Goal: Task Accomplishment & Management: Use online tool/utility

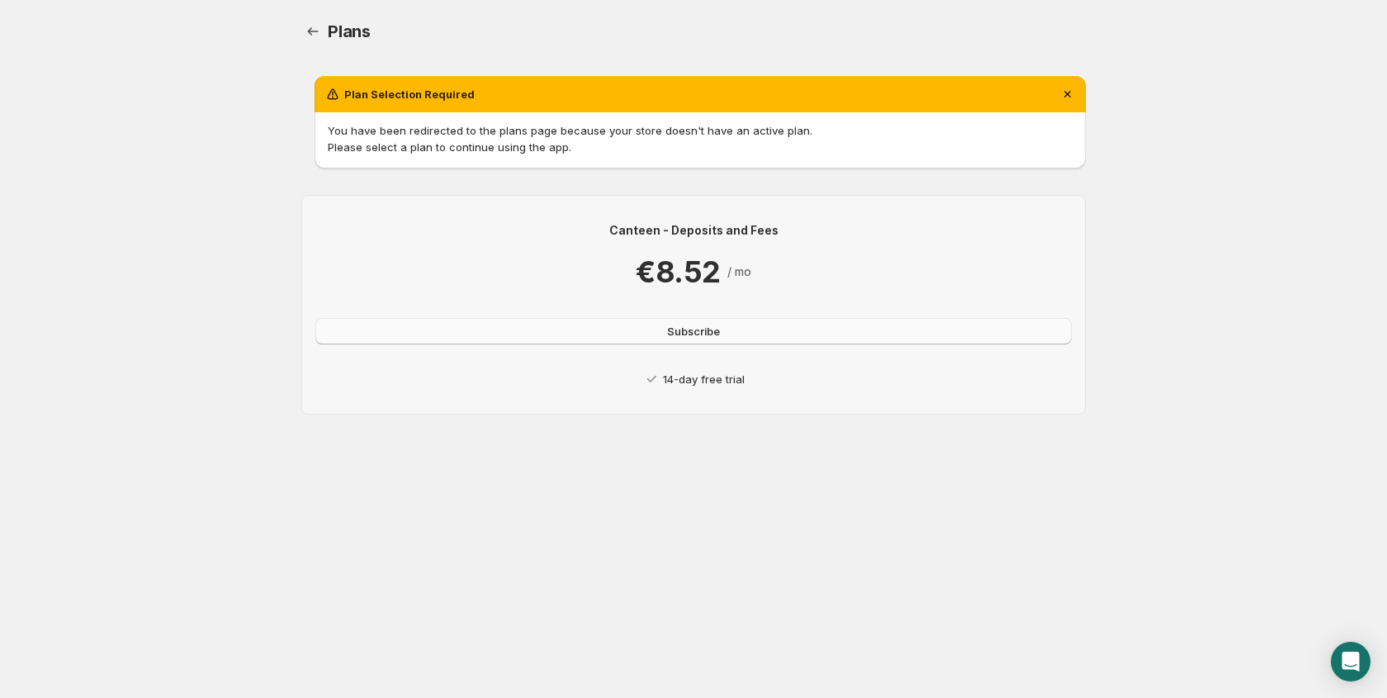
click at [599, 332] on button "Subscribe" at bounding box center [693, 331] width 756 height 26
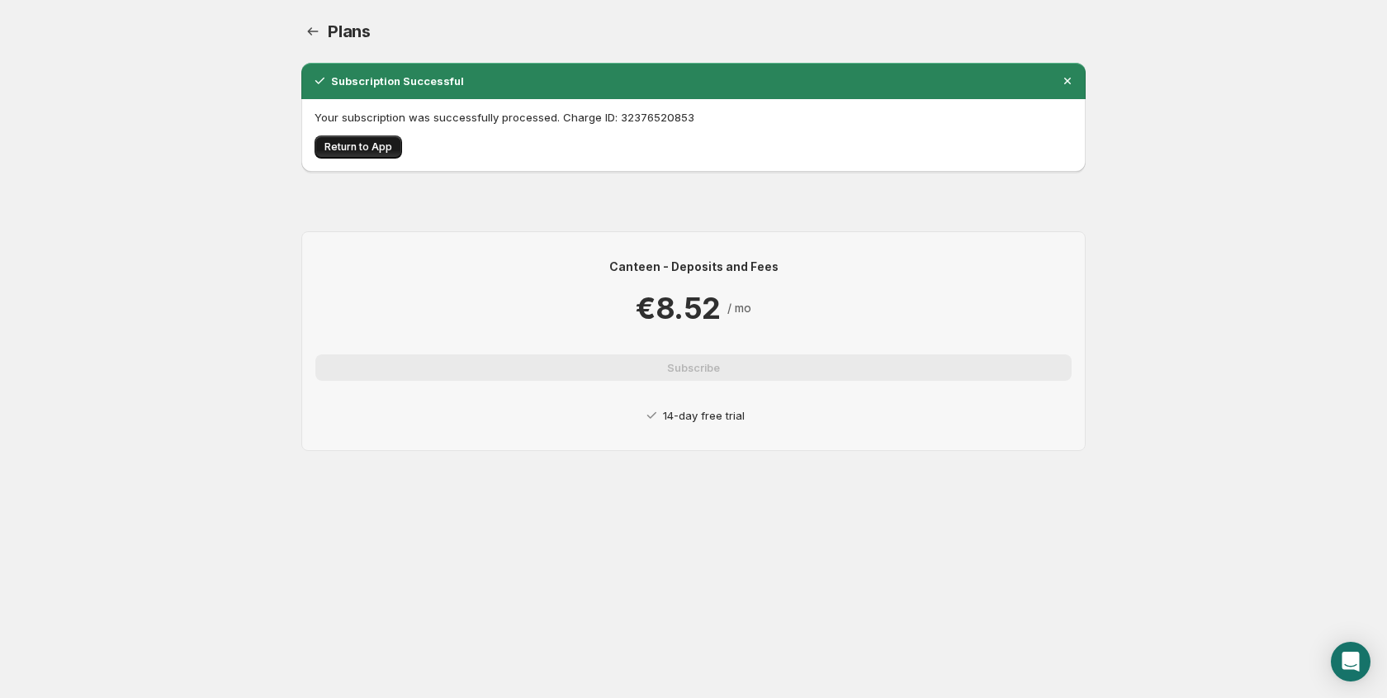
click at [339, 153] on span "Return to App" at bounding box center [358, 146] width 68 height 13
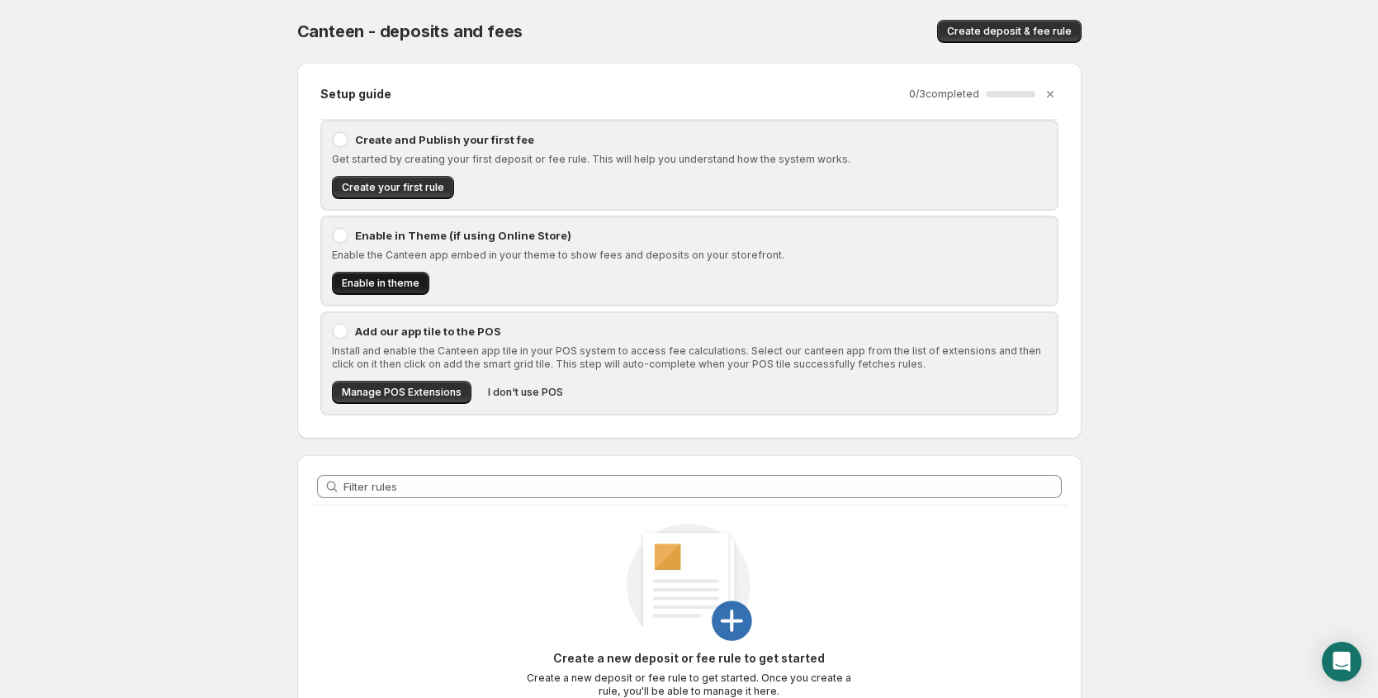
click at [395, 287] on span "Enable in theme" at bounding box center [381, 283] width 78 height 13
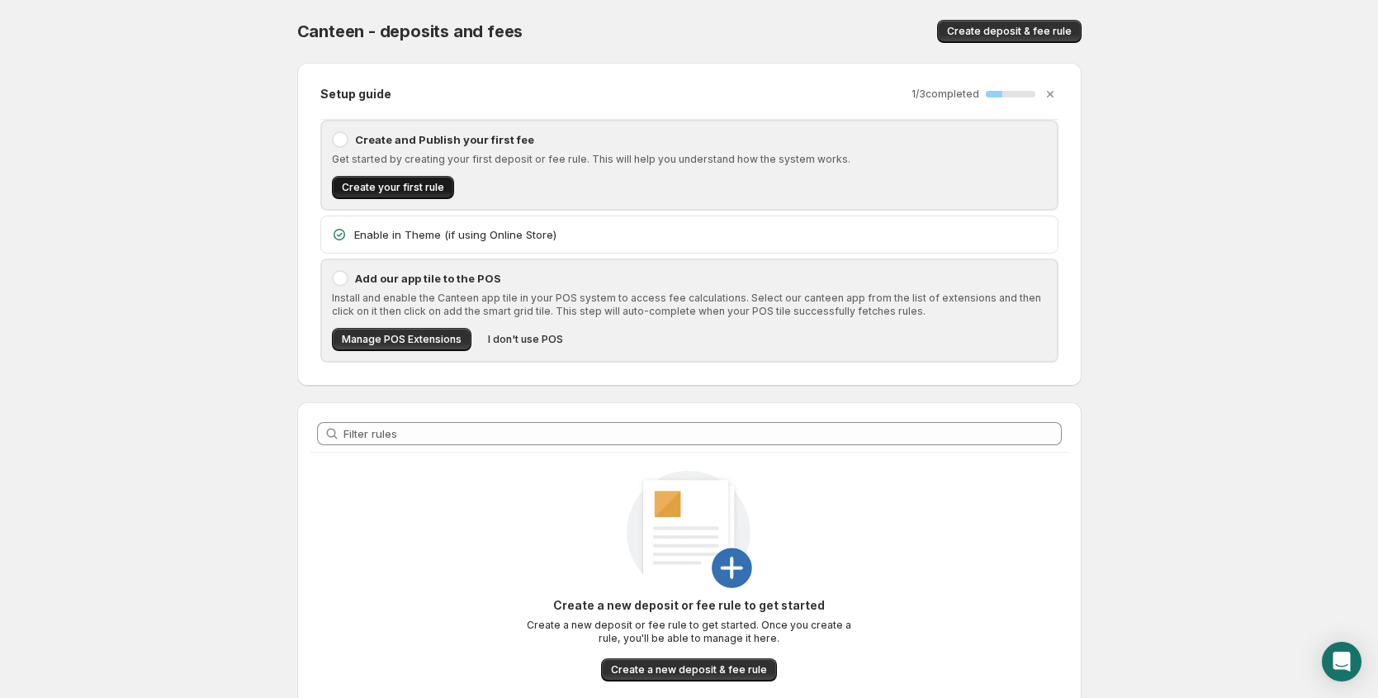
click at [416, 197] on button "Create your first rule" at bounding box center [393, 187] width 122 height 23
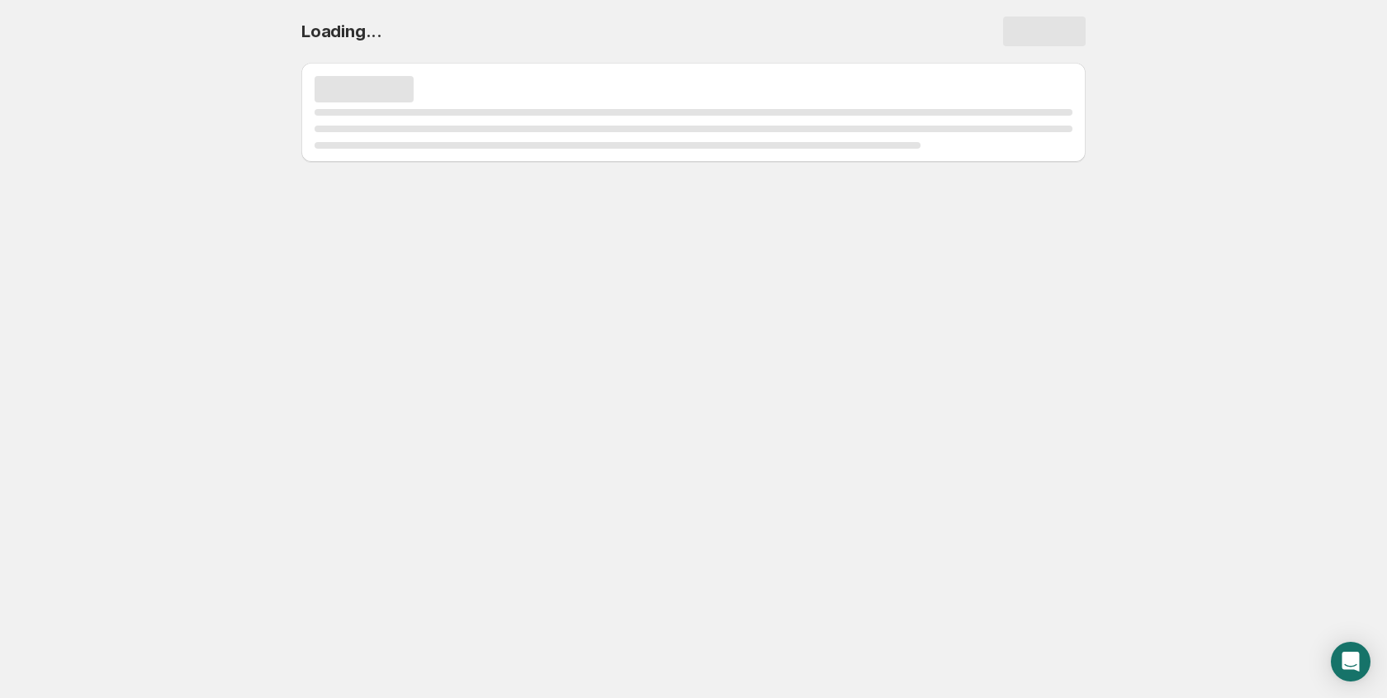
select select "deactive"
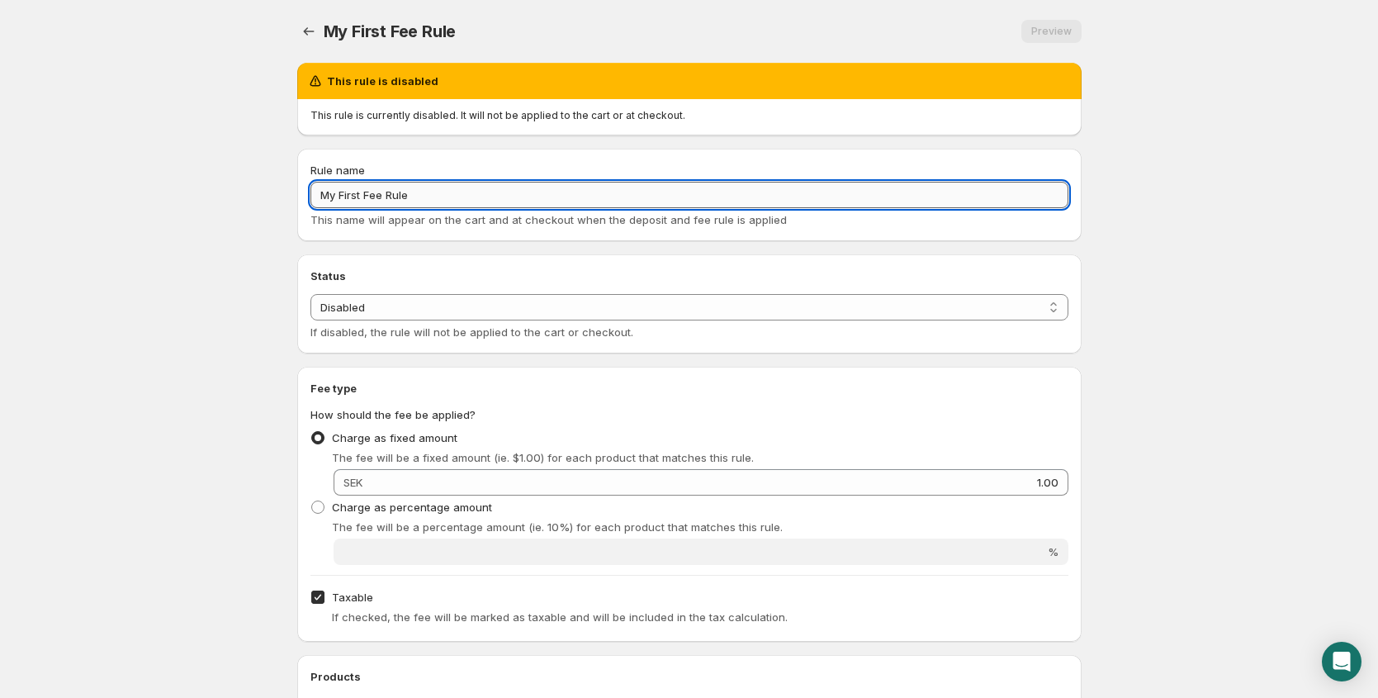
click at [442, 194] on input "My First Fee Rule" at bounding box center [689, 195] width 758 height 26
type input "Pant 1kr"
click at [449, 301] on select "Enabled Disabled" at bounding box center [689, 307] width 758 height 26
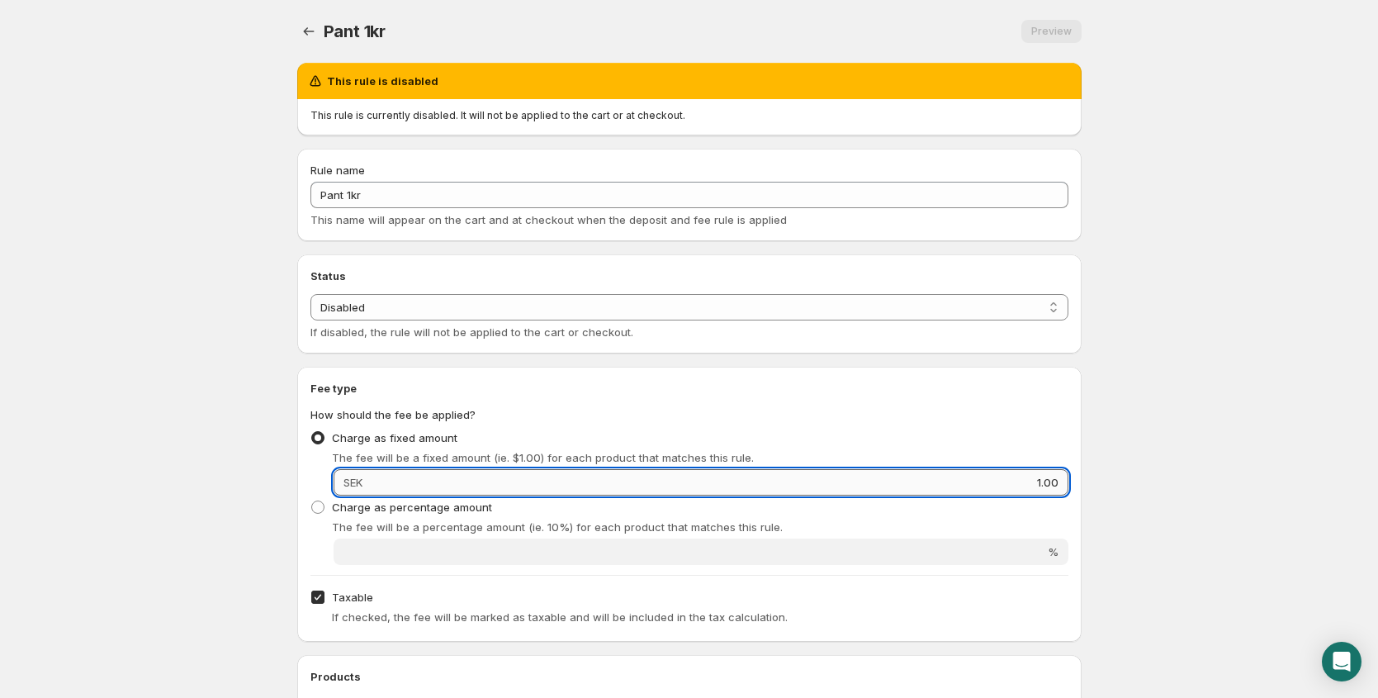
click at [590, 479] on input "1.00" at bounding box center [717, 482] width 701 height 26
click at [590, 479] on input "11.00" at bounding box center [717, 482] width 701 height 26
type input "1.00"
click at [1164, 435] on body "Home Help Pant 1kr. This page is ready Pant 1kr Preview More actions Preview Th…" at bounding box center [689, 349] width 1378 height 698
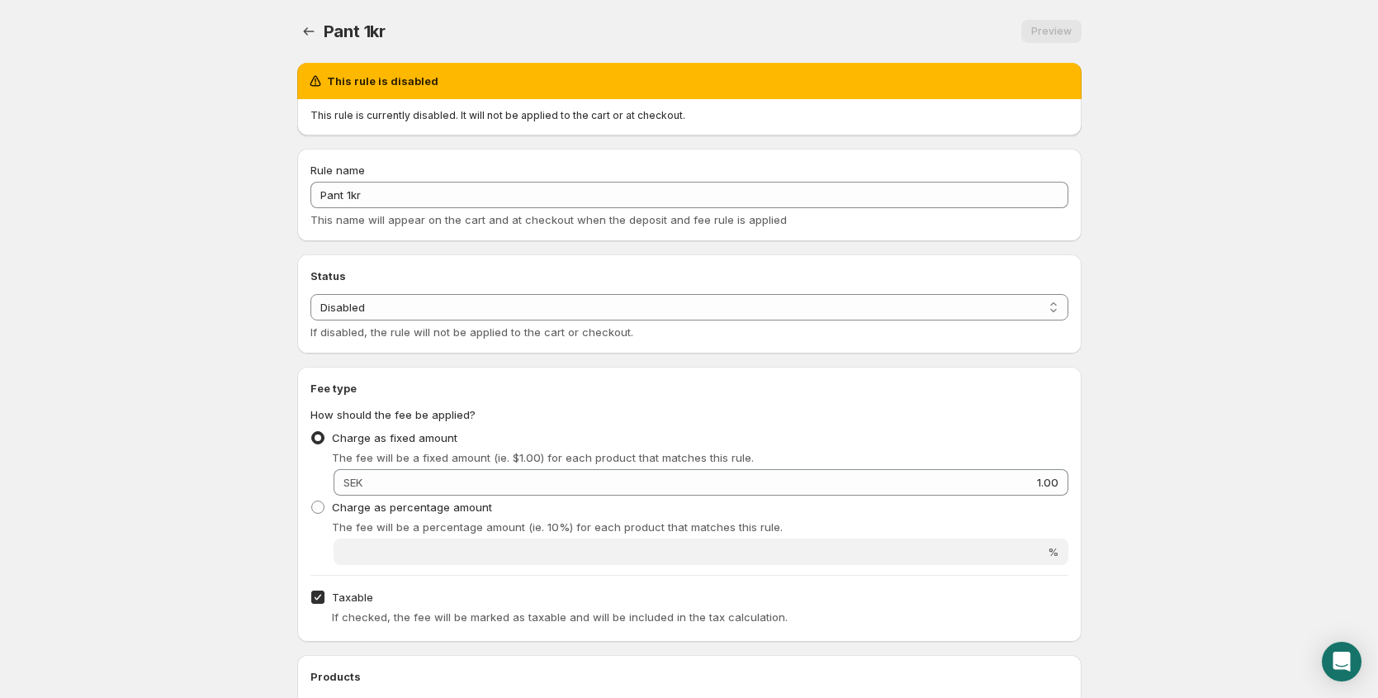
click at [327, 602] on label "Taxable" at bounding box center [341, 596] width 63 height 23
click at [324, 602] on input "Taxable" at bounding box center [317, 596] width 13 height 13
checkbox input "false"
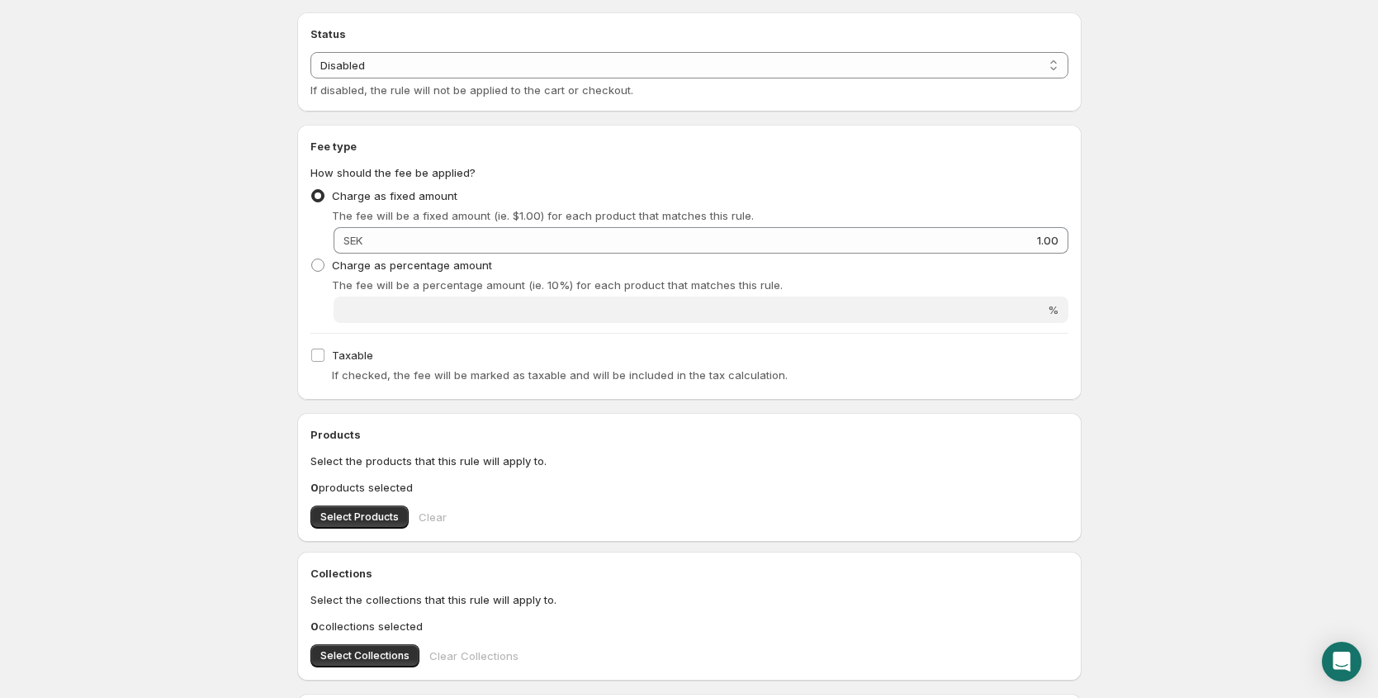
scroll to position [253, 0]
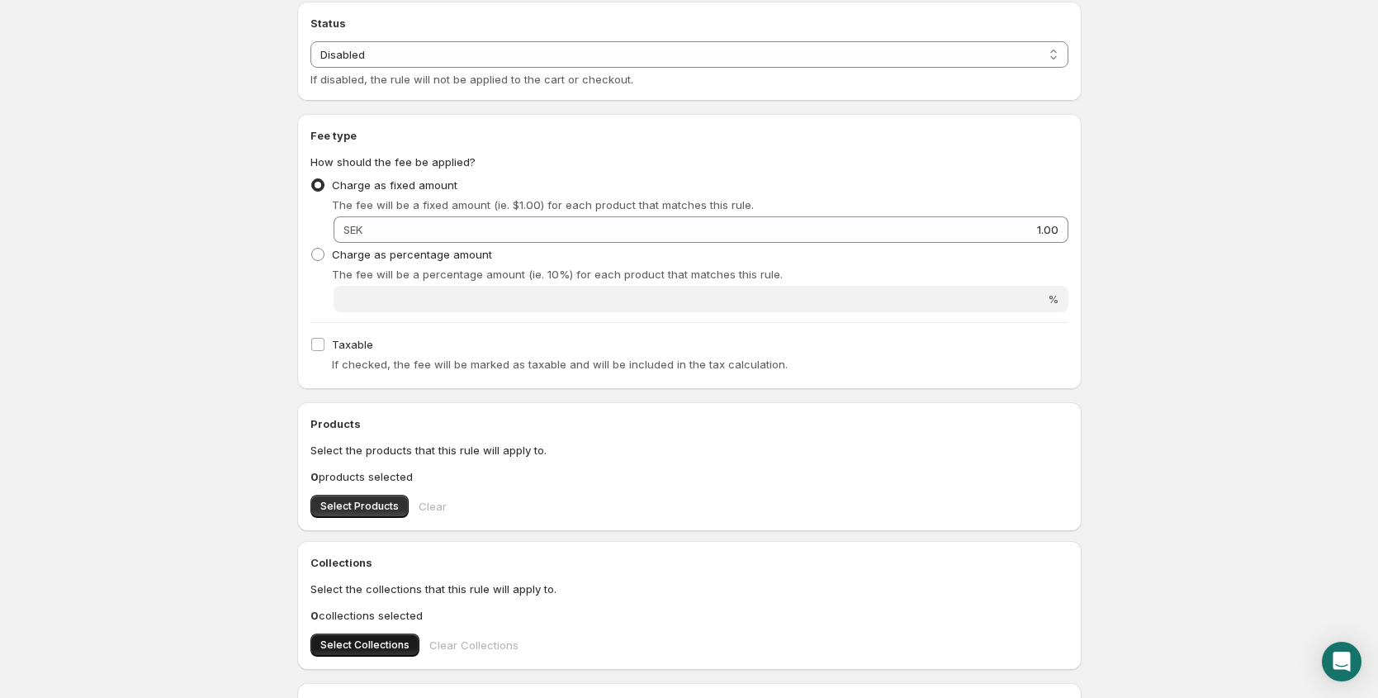
click at [387, 638] on span "Select Collections" at bounding box center [364, 644] width 89 height 13
click at [341, 510] on span "Select Products" at bounding box center [359, 506] width 78 height 13
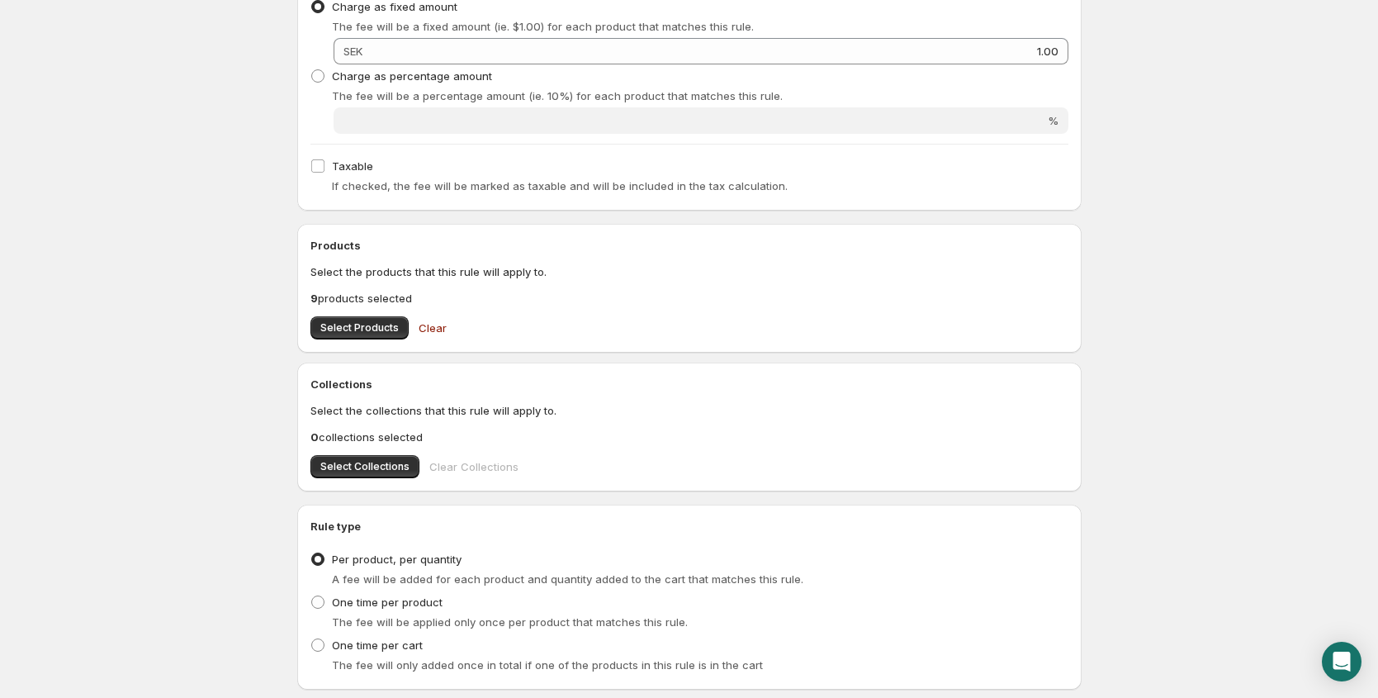
scroll to position [538, 0]
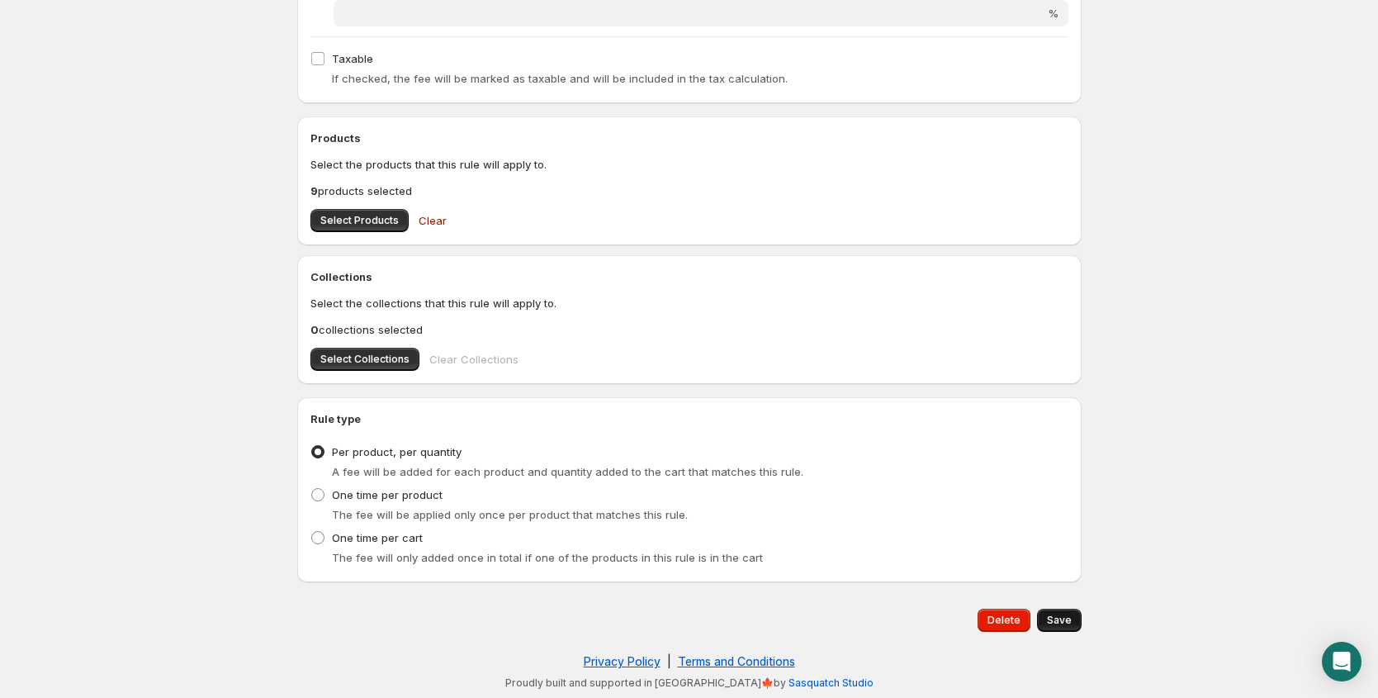
click at [1052, 616] on span "Save" at bounding box center [1059, 619] width 25 height 13
type input "1"
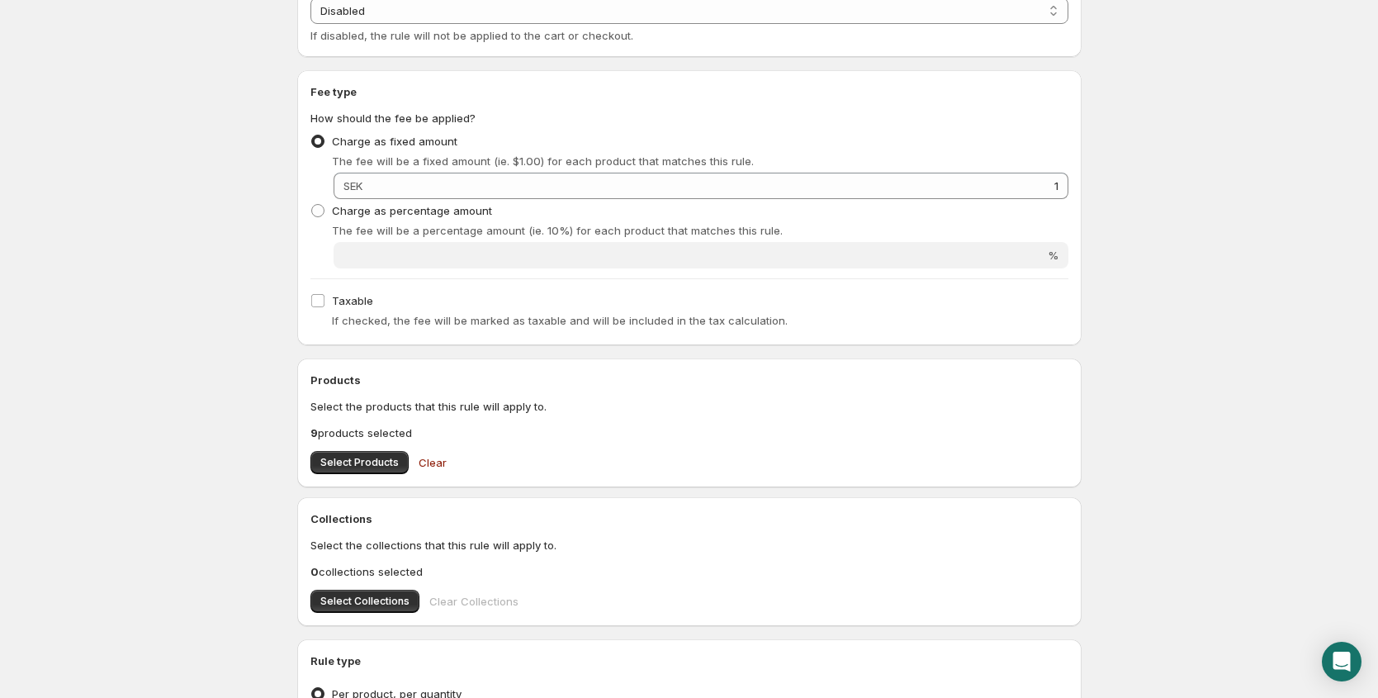
scroll to position [0, 0]
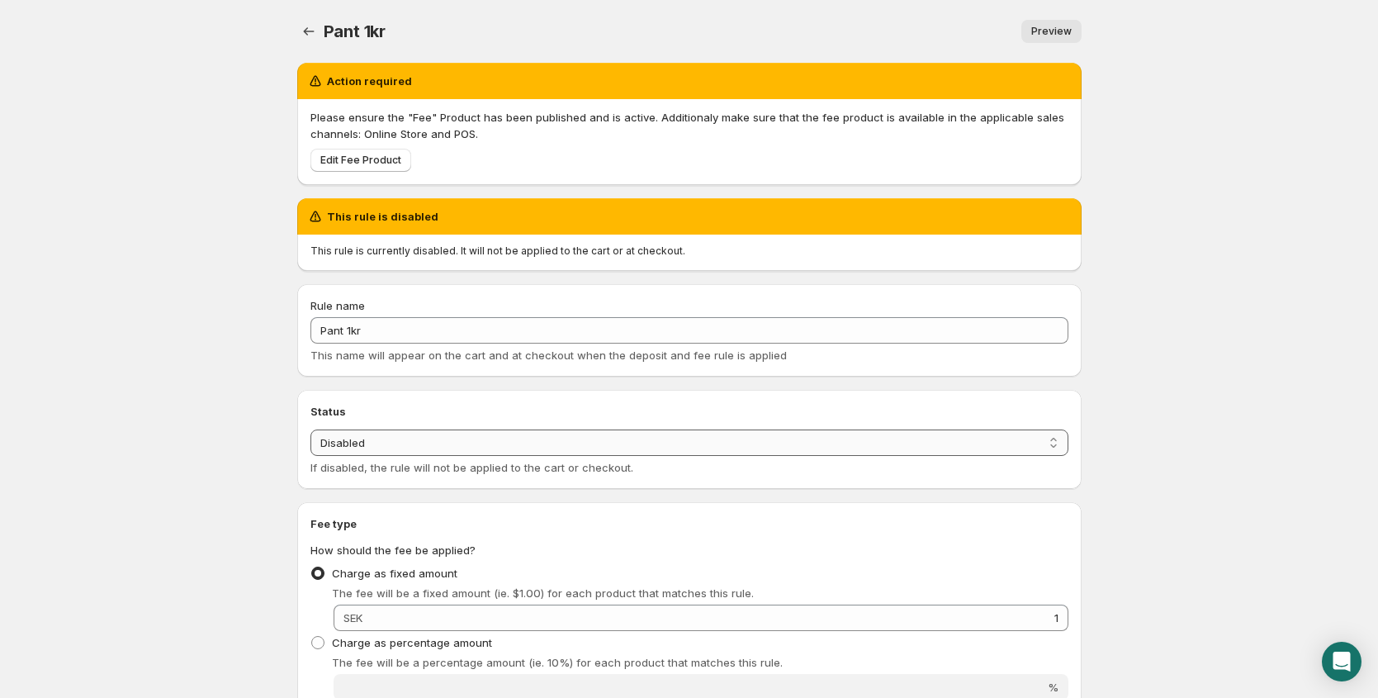
click at [464, 444] on select "Enabled Disabled" at bounding box center [689, 442] width 758 height 26
click at [457, 438] on select "Enabled Disabled" at bounding box center [689, 442] width 758 height 26
select select "active"
click at [310, 429] on select "Enabled Disabled" at bounding box center [689, 442] width 758 height 26
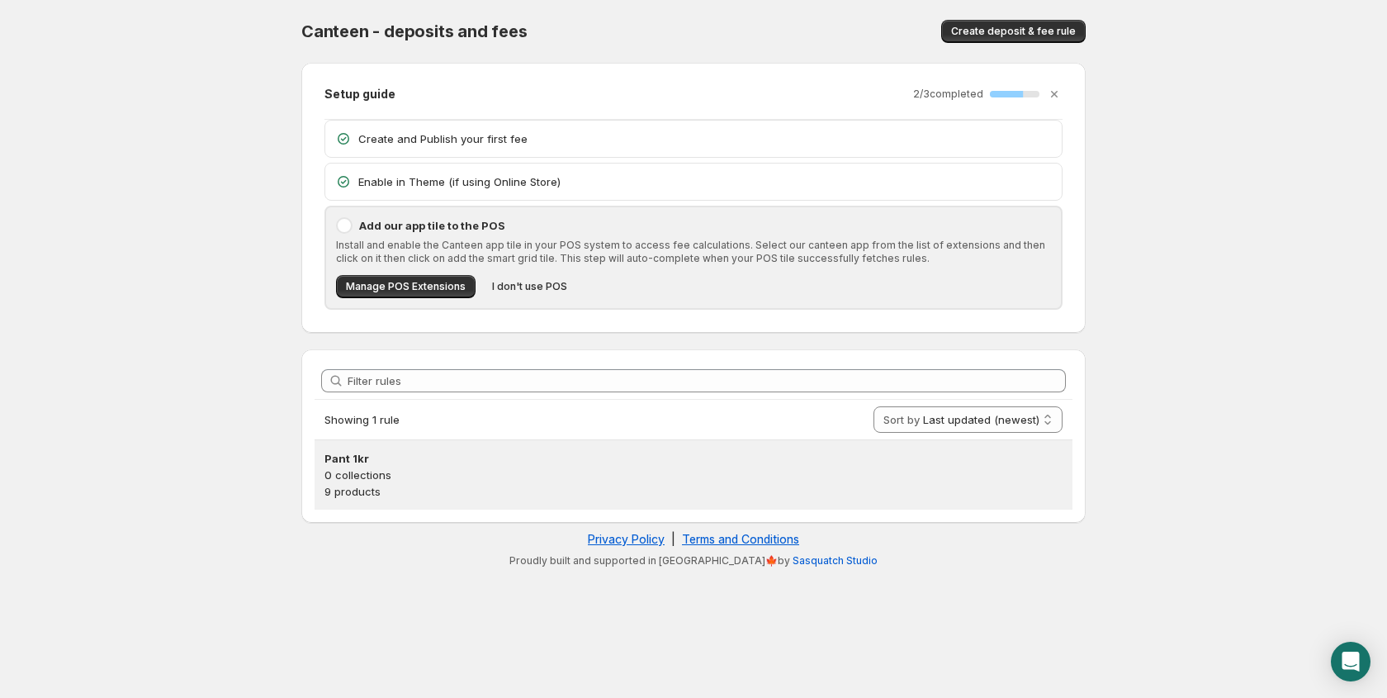
click at [448, 472] on p "0 collections" at bounding box center [693, 474] width 738 height 17
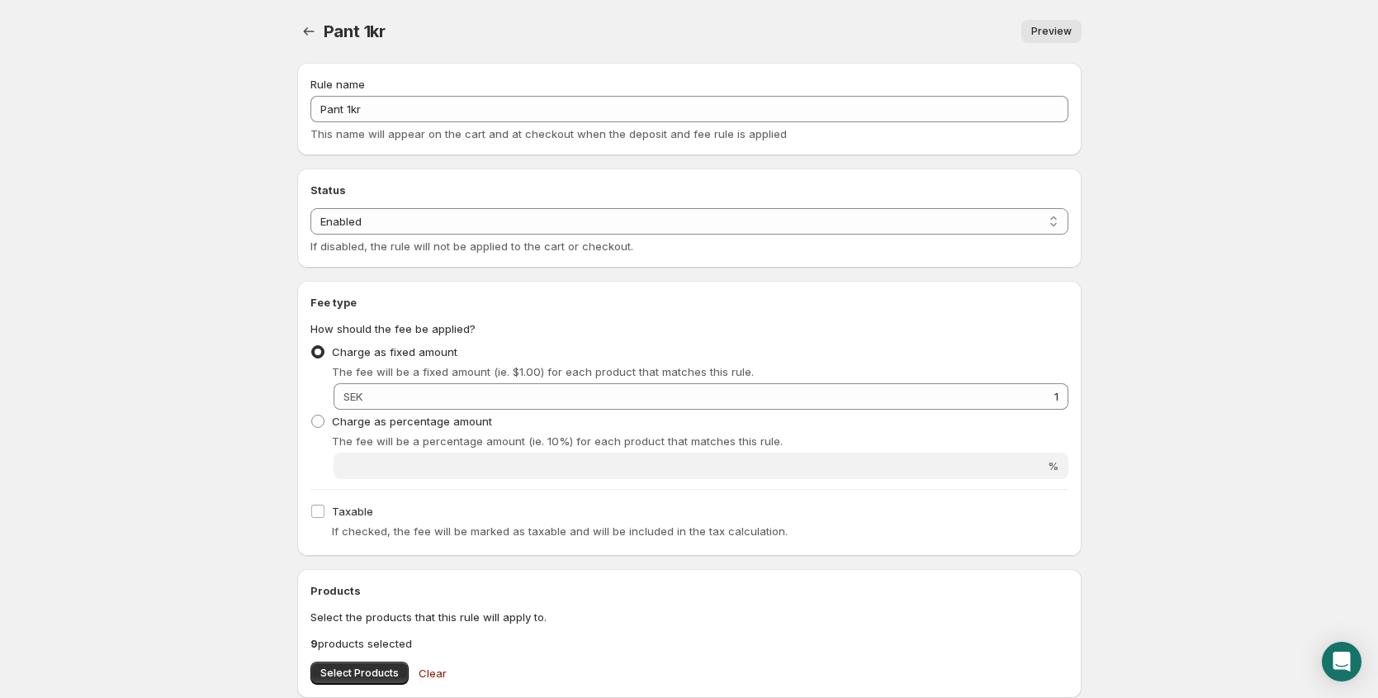
click at [1073, 31] on link "Preview" at bounding box center [1051, 31] width 60 height 23
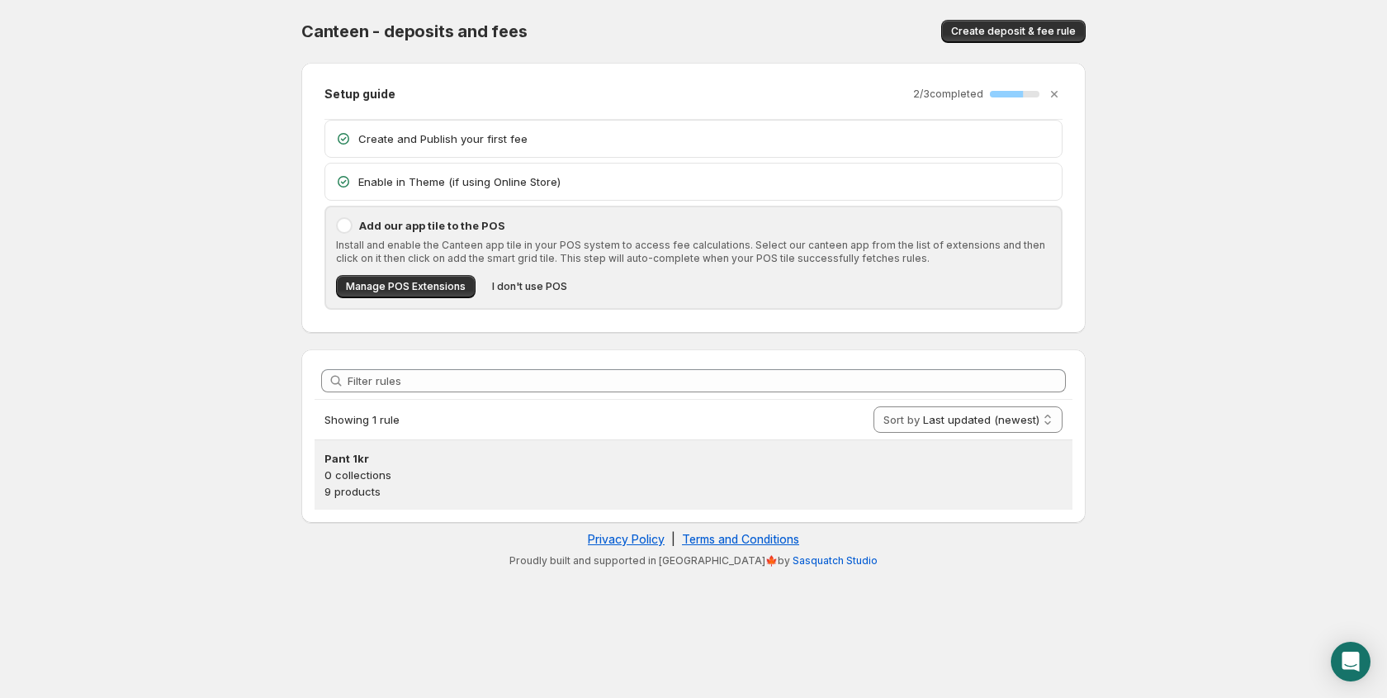
click at [585, 480] on p "0 collections" at bounding box center [693, 474] width 738 height 17
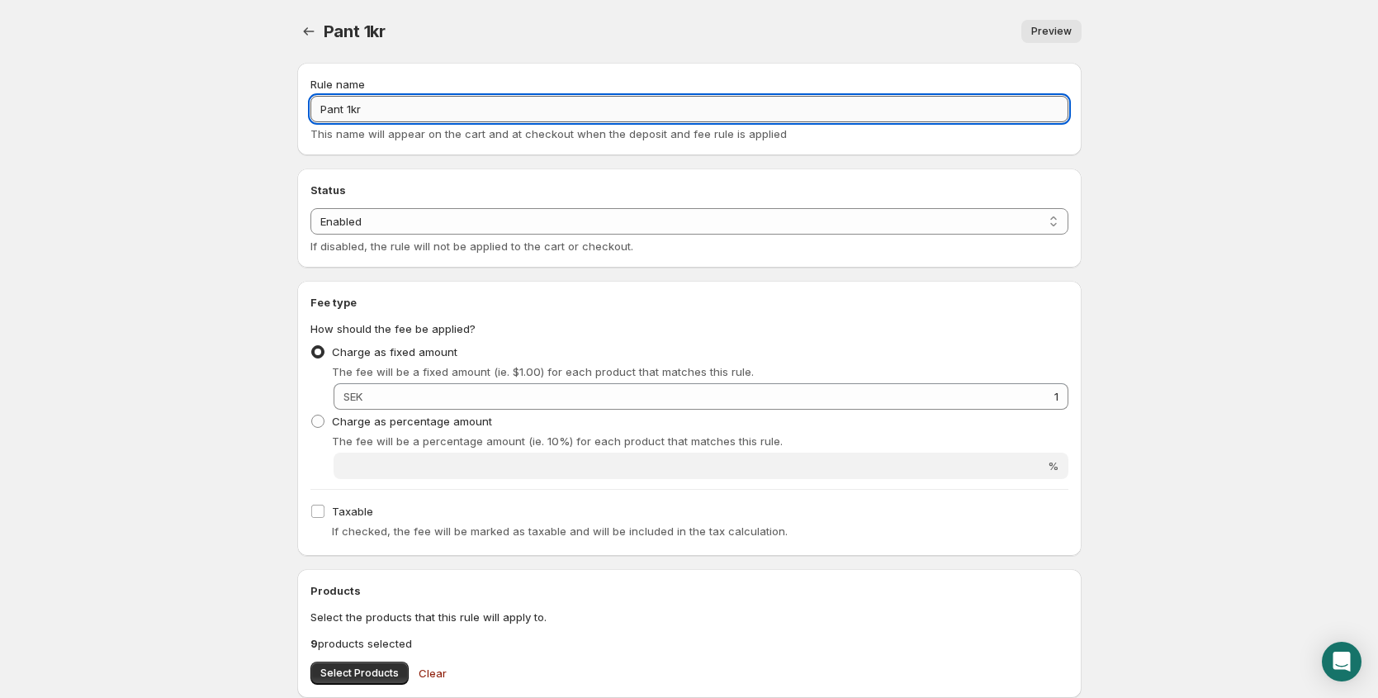
drag, startPoint x: 347, startPoint y: 107, endPoint x: 430, endPoint y: 111, distance: 83.5
click at [430, 111] on input "Pant 1kr" at bounding box center [689, 109] width 758 height 26
type input "Pant"
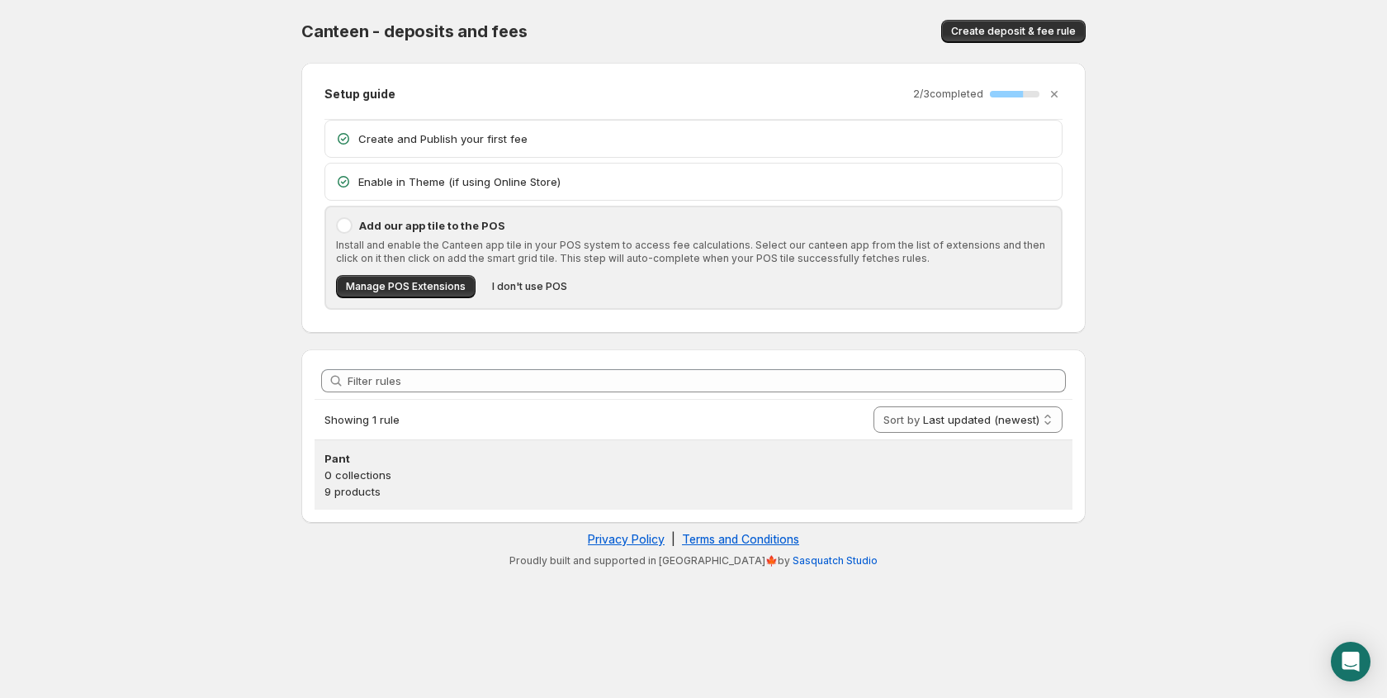
click at [420, 456] on h3 "Pant" at bounding box center [693, 458] width 738 height 17
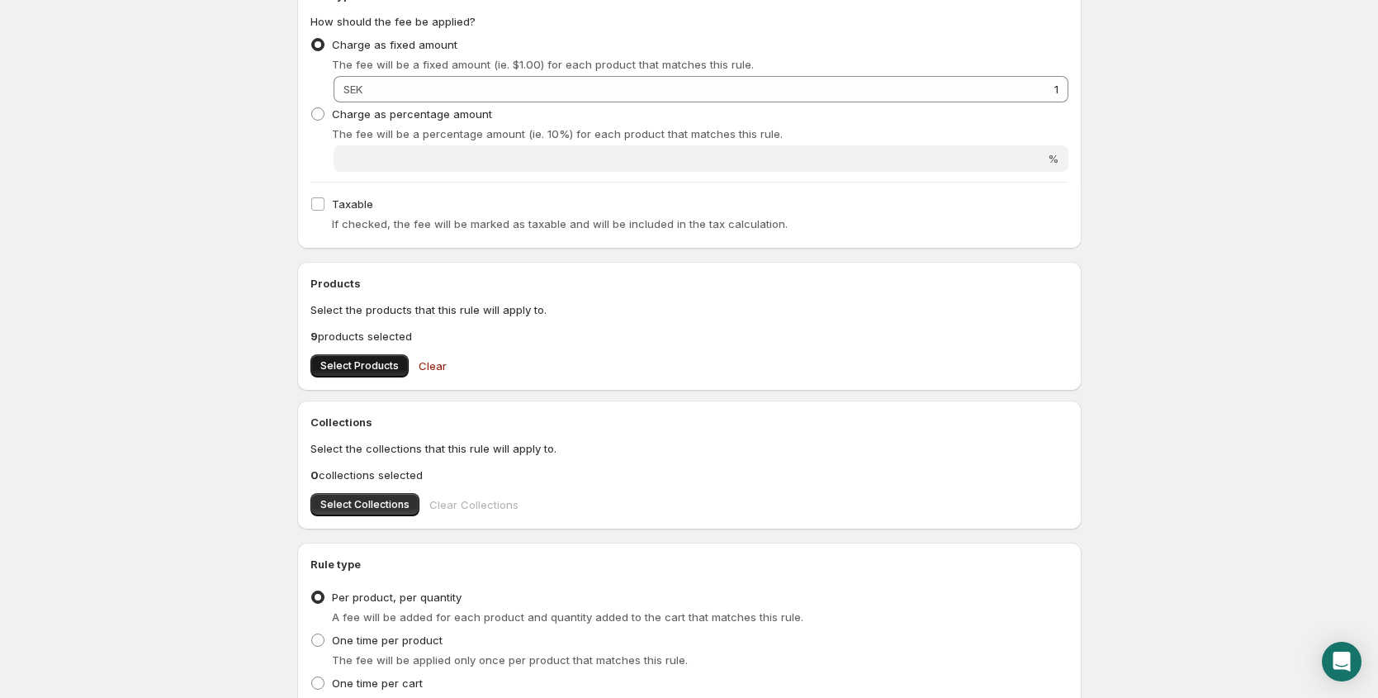
scroll to position [36, 0]
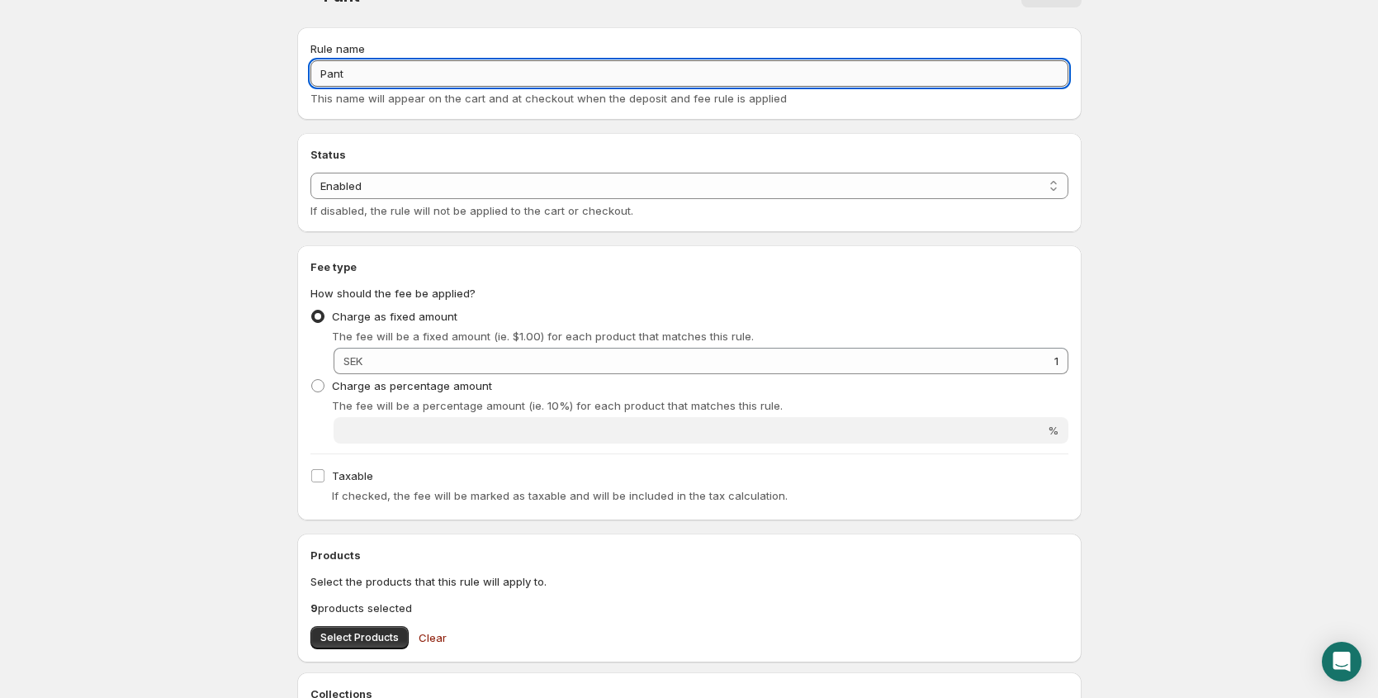
click at [402, 82] on input "Pant" at bounding box center [689, 73] width 758 height 26
type input "Pant 1kr"
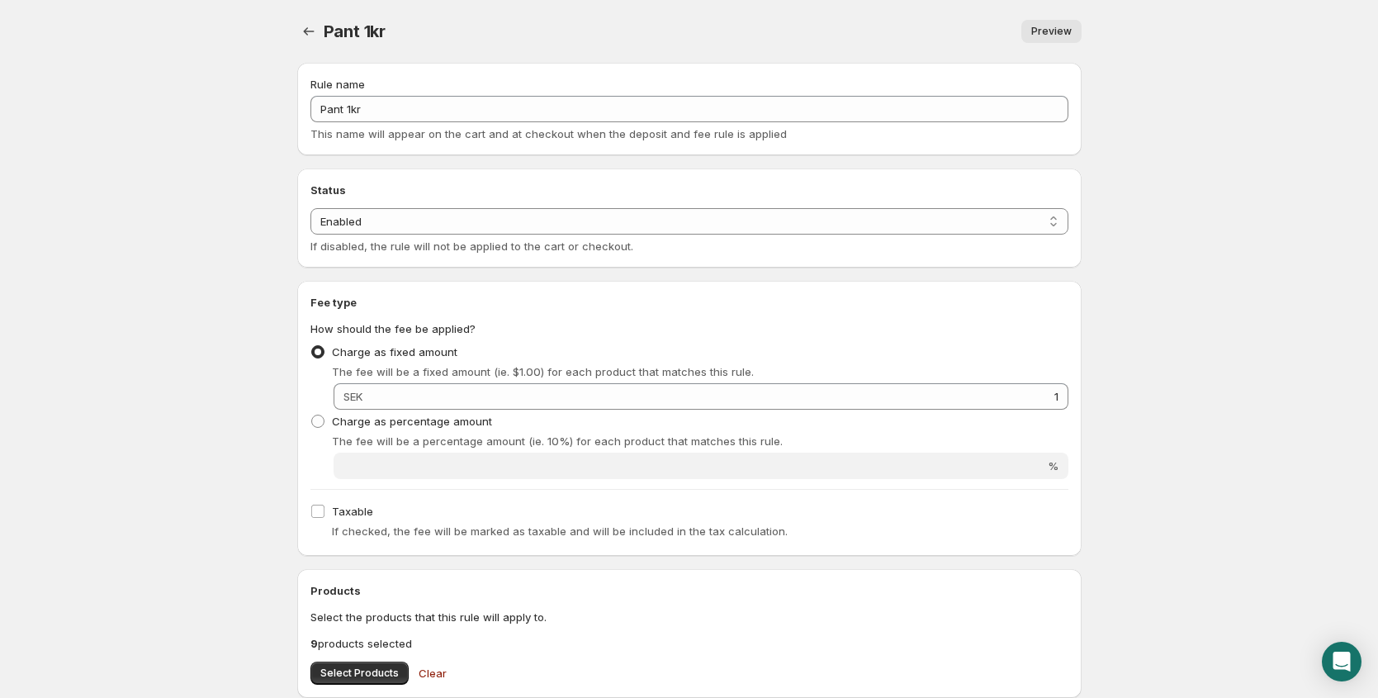
scroll to position [55, 0]
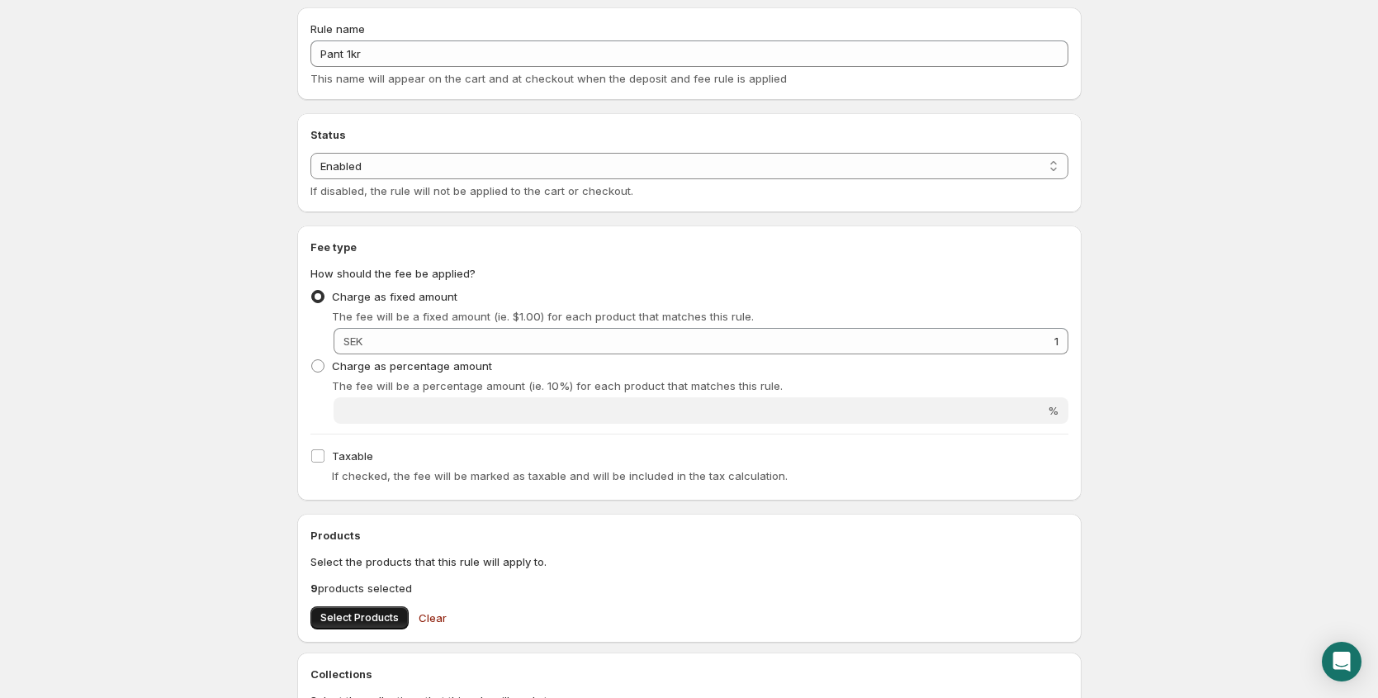
click at [359, 620] on span "Select Products" at bounding box center [359, 617] width 78 height 13
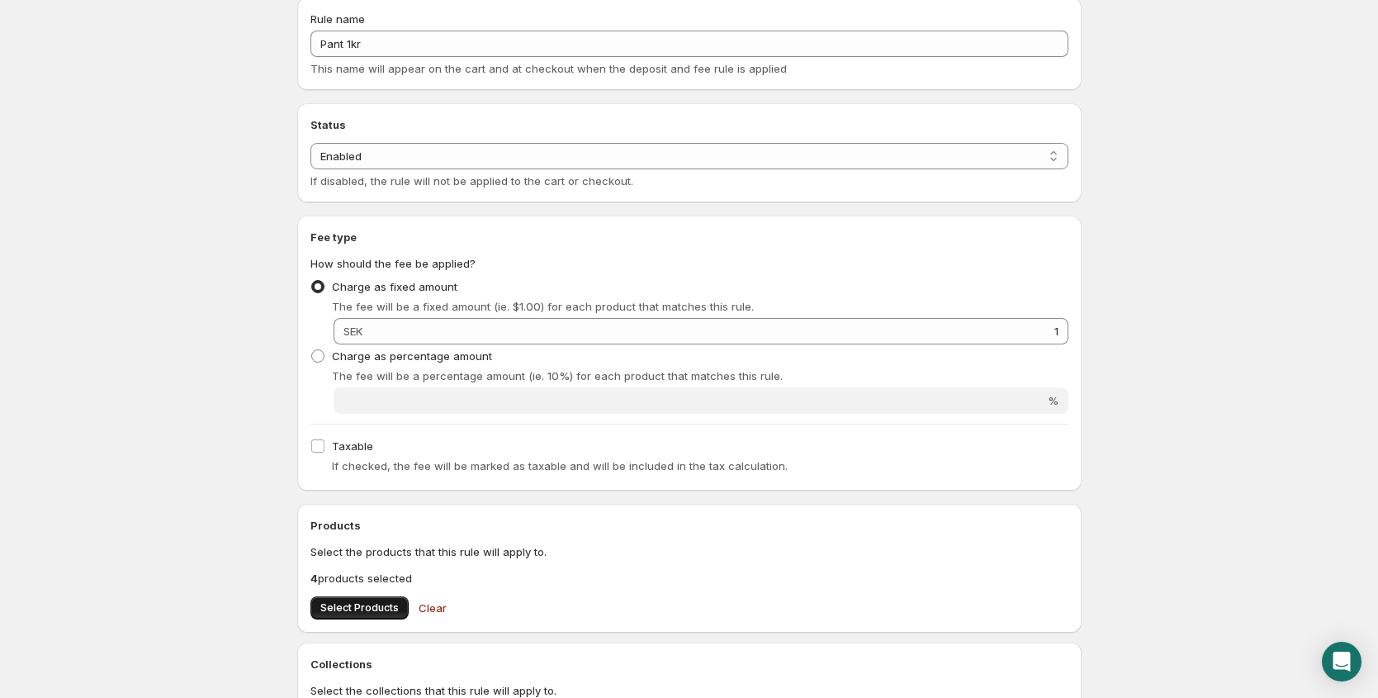
click at [378, 613] on span "Select Products" at bounding box center [359, 607] width 78 height 13
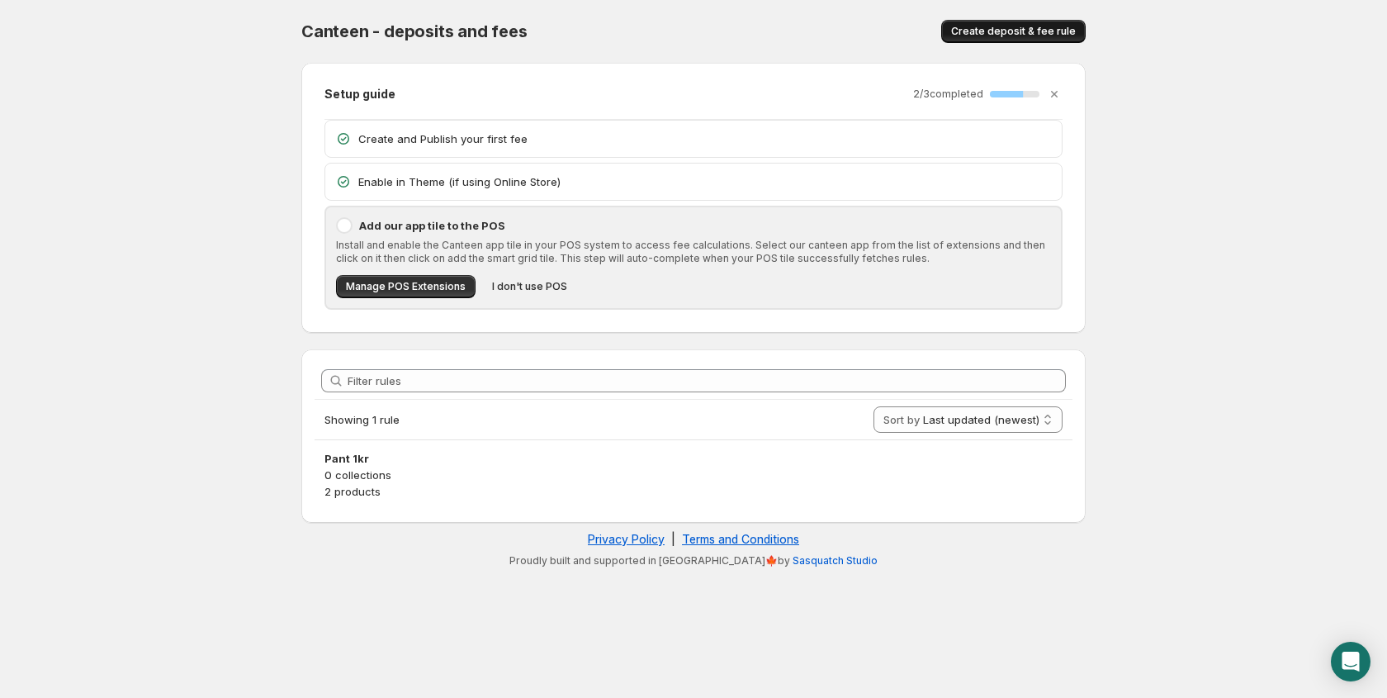
click at [999, 26] on span "Create deposit & fee rule" at bounding box center [1013, 31] width 125 height 13
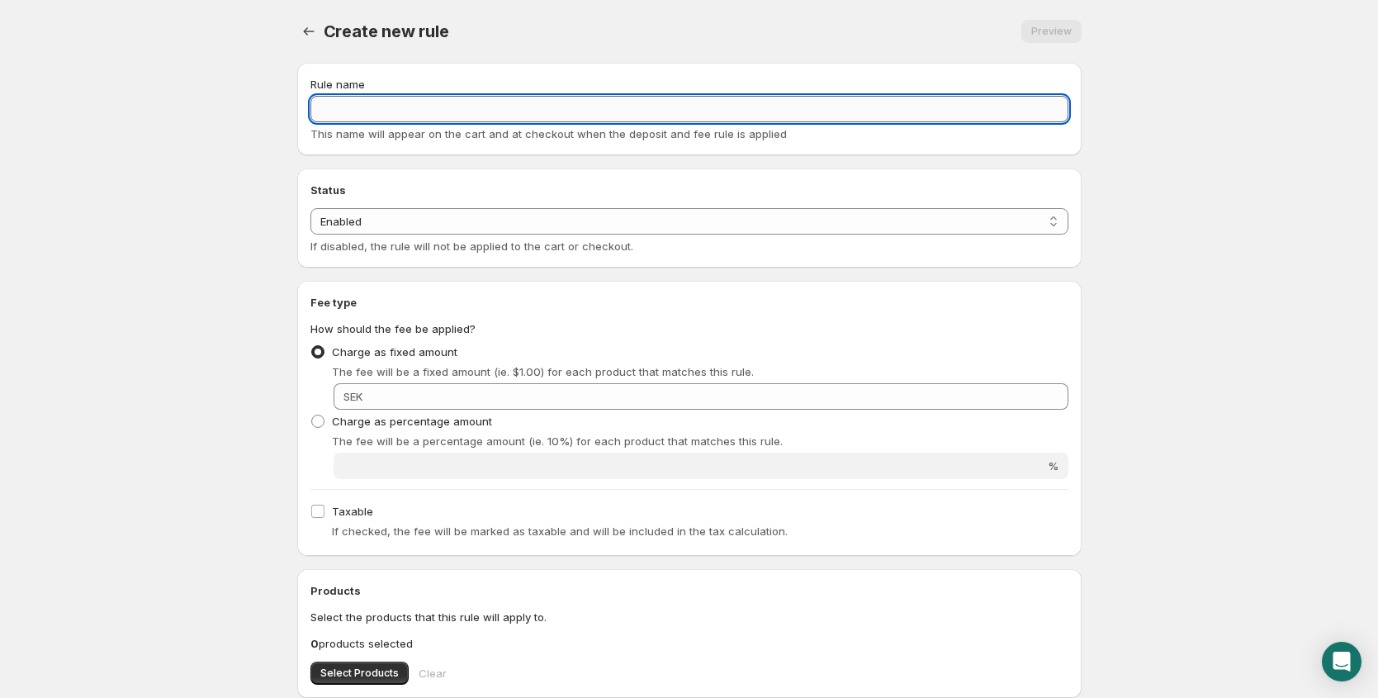
click at [441, 110] on input "Rule name" at bounding box center [689, 109] width 758 height 26
type input "Pant 24kr"
click at [433, 218] on select "Enabled Disabled" at bounding box center [689, 221] width 758 height 26
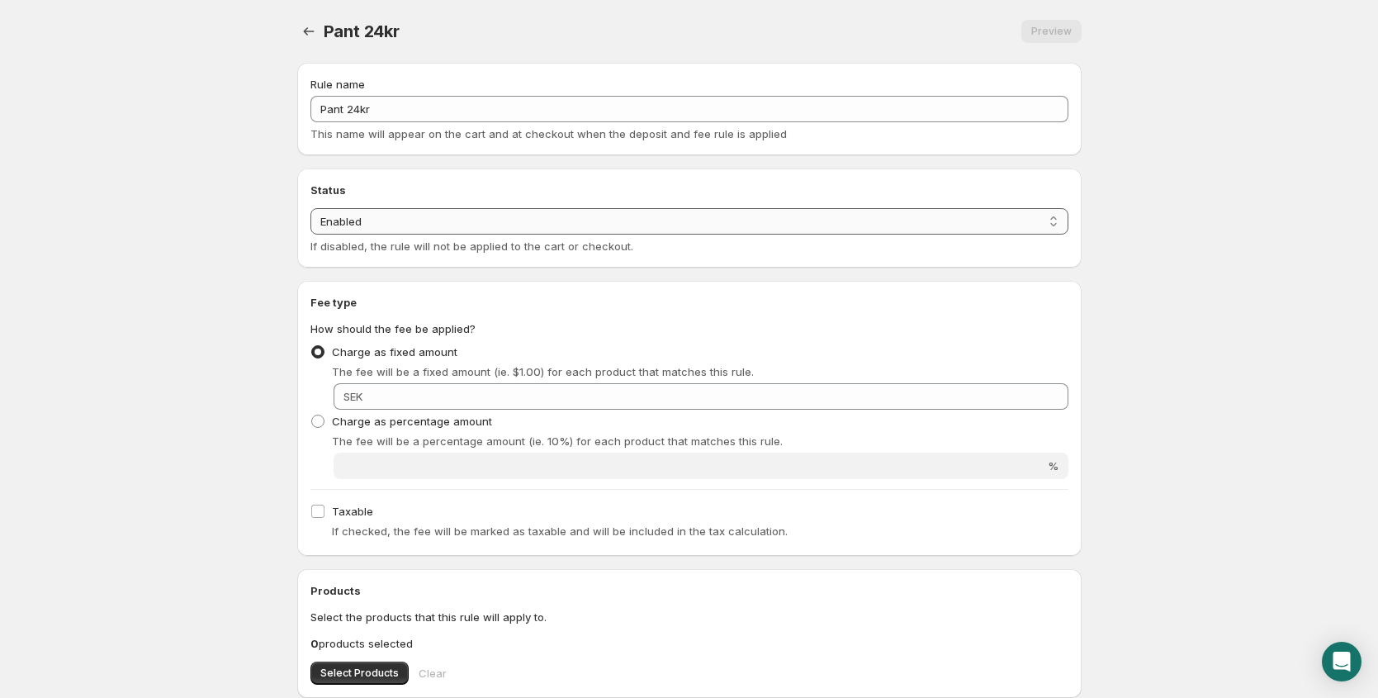
click at [310, 208] on select "Enabled Disabled" at bounding box center [689, 221] width 758 height 26
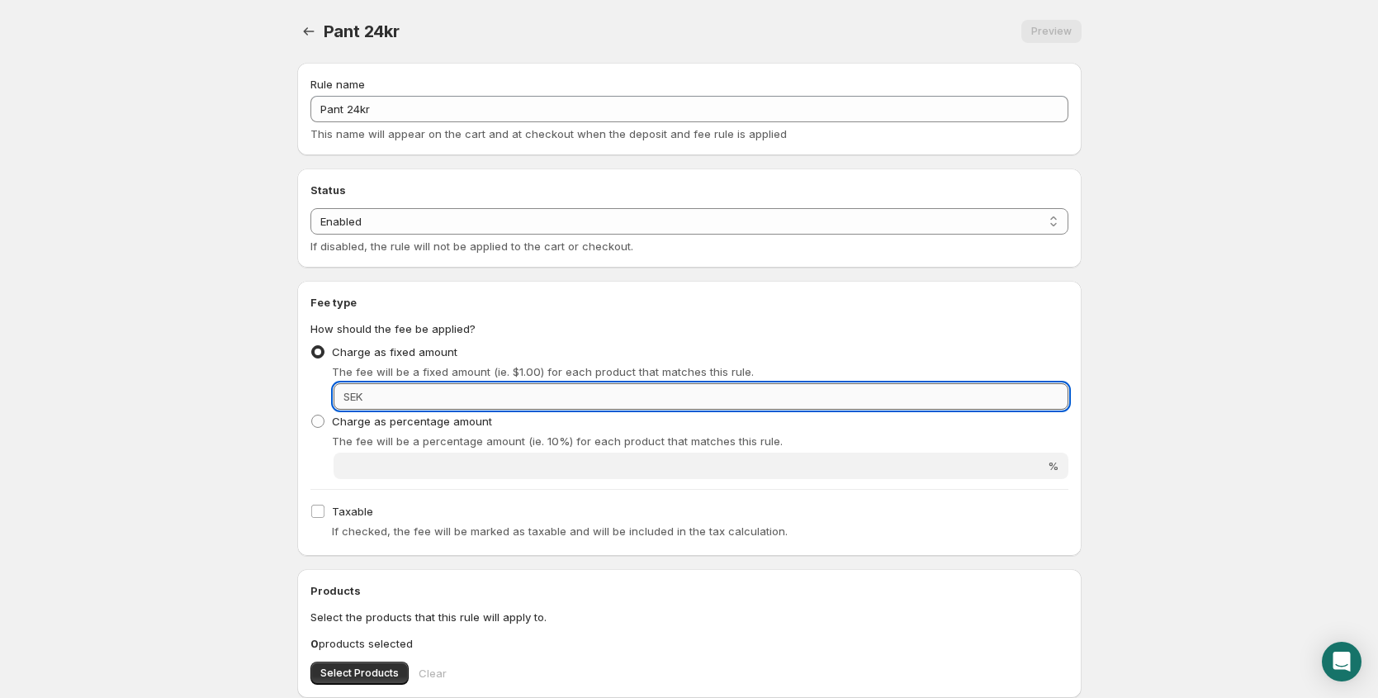
click at [483, 394] on input "Fixed amount" at bounding box center [717, 396] width 701 height 26
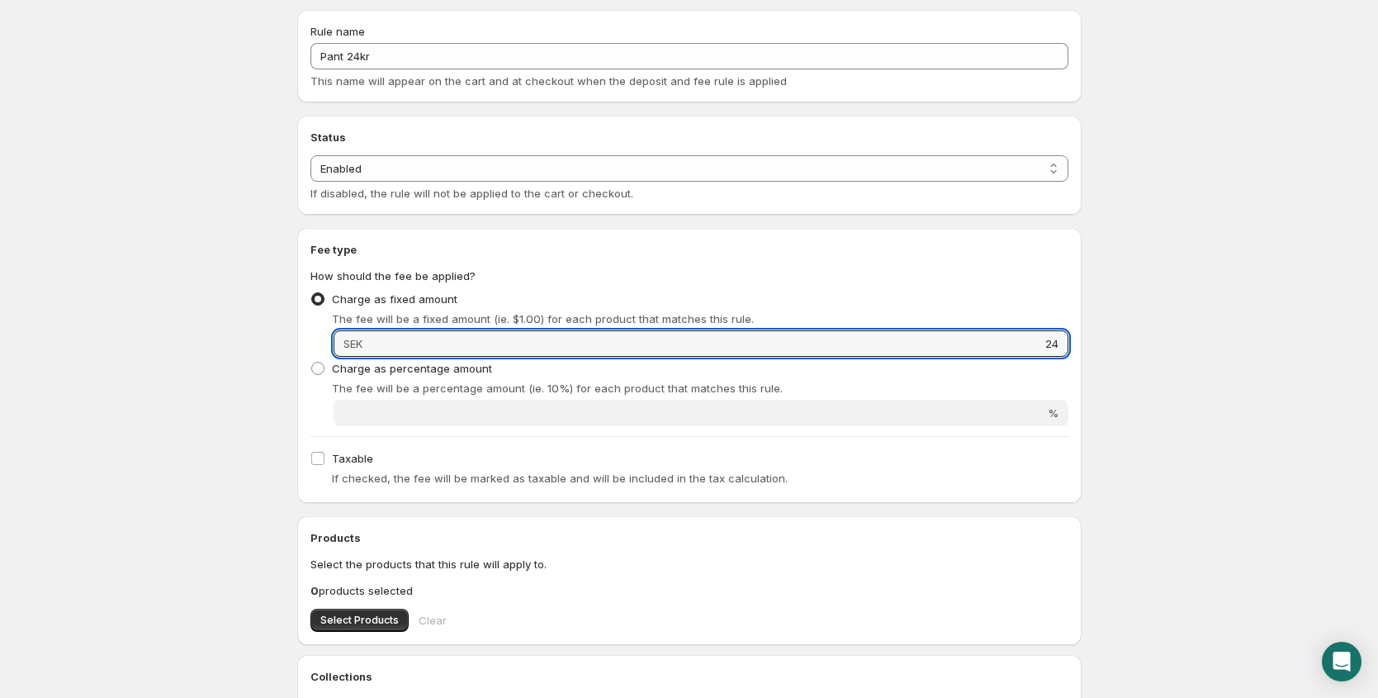
scroll to position [67, 0]
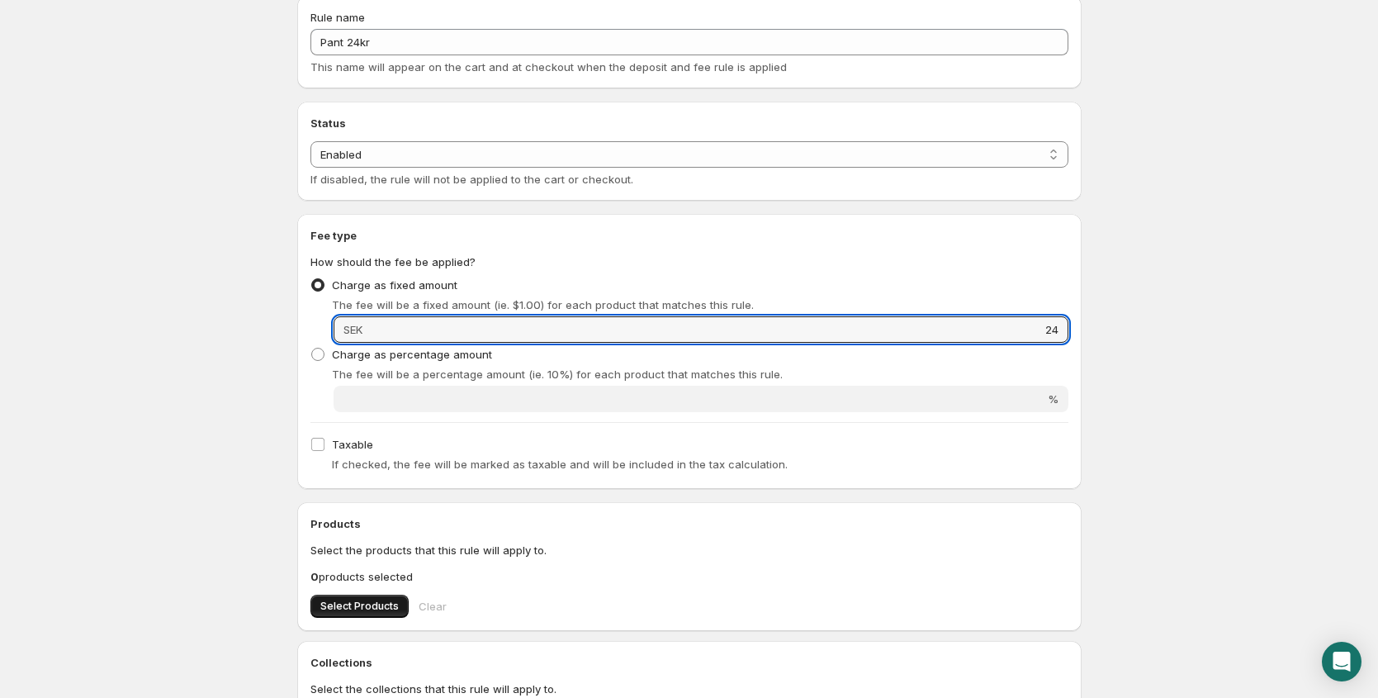
type input "24"
click at [367, 596] on button "Select Products" at bounding box center [359, 605] width 98 height 23
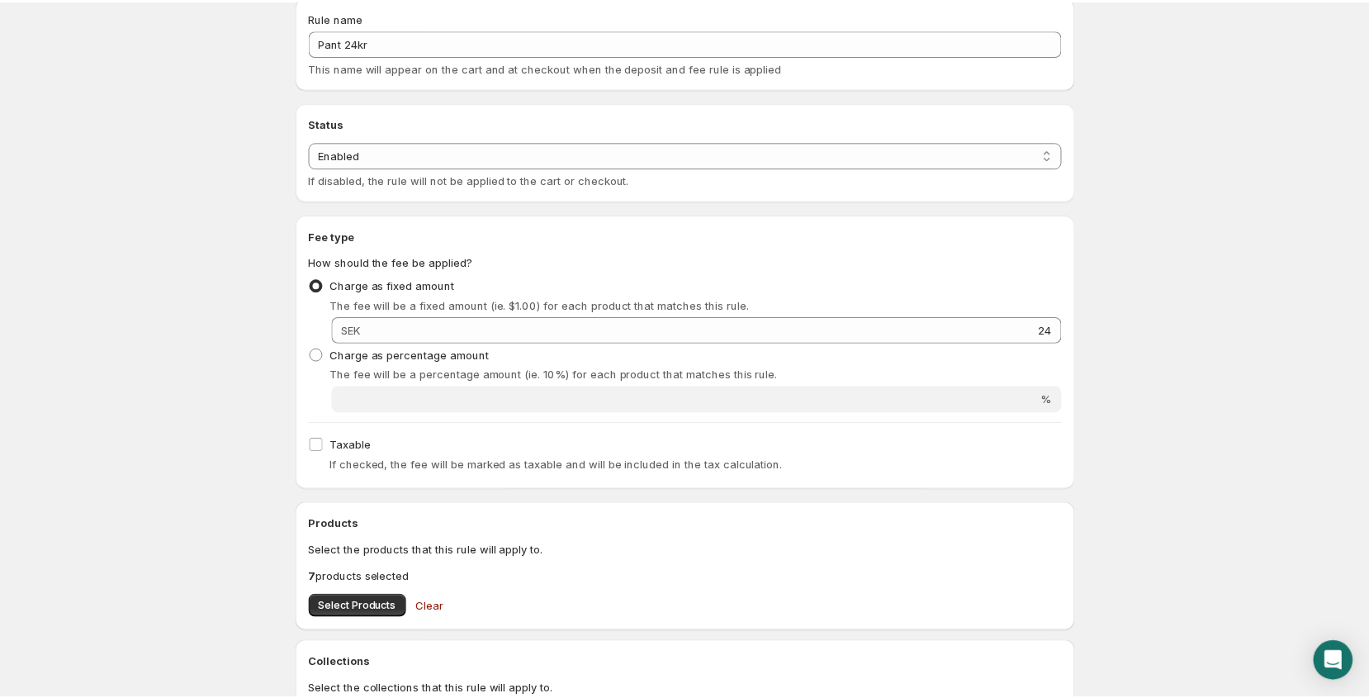
scroll to position [0, 0]
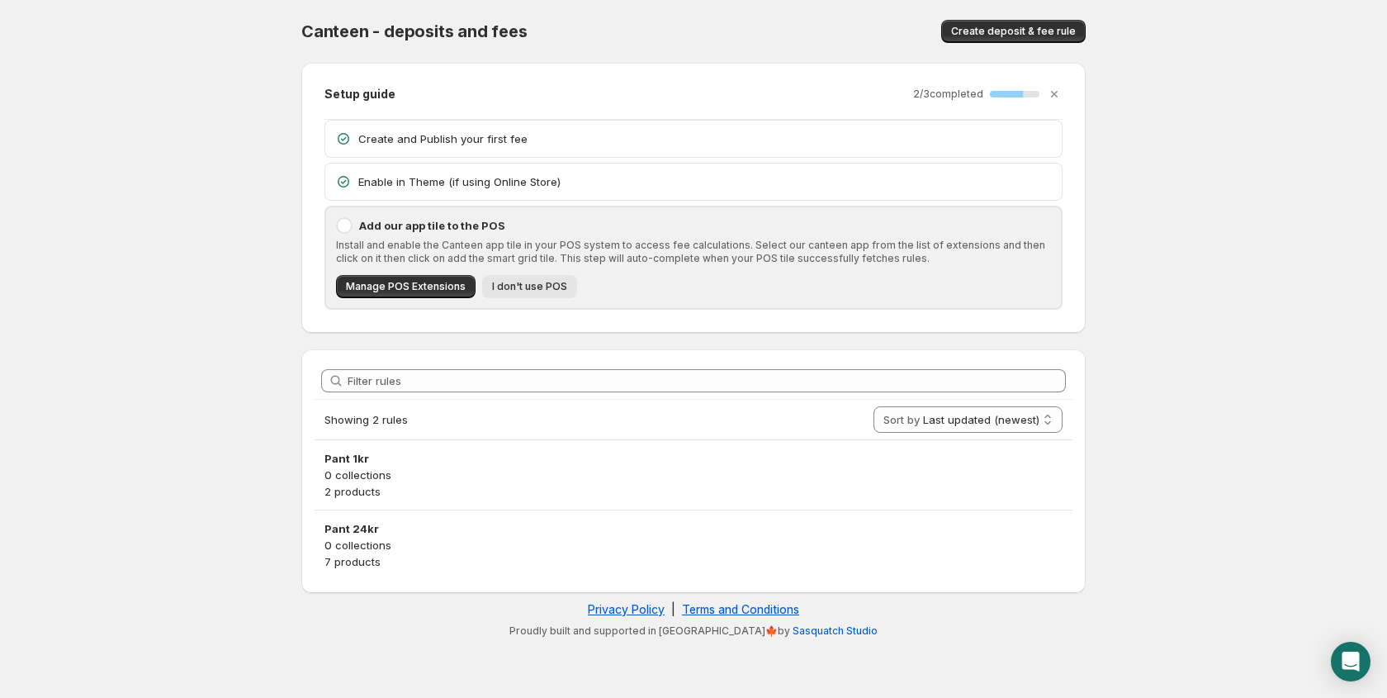
click at [499, 283] on span "I don't use POS" at bounding box center [529, 286] width 75 height 13
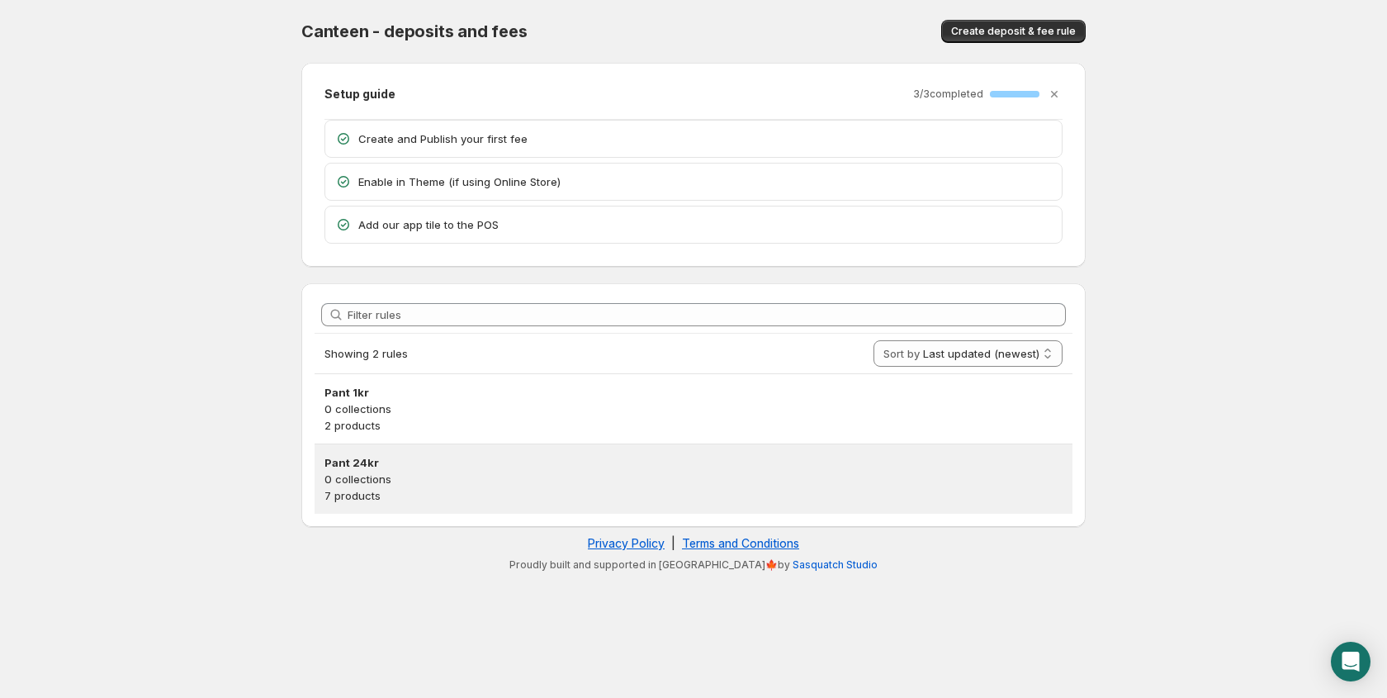
click at [440, 466] on h3 "Pant 24kr" at bounding box center [693, 462] width 738 height 17
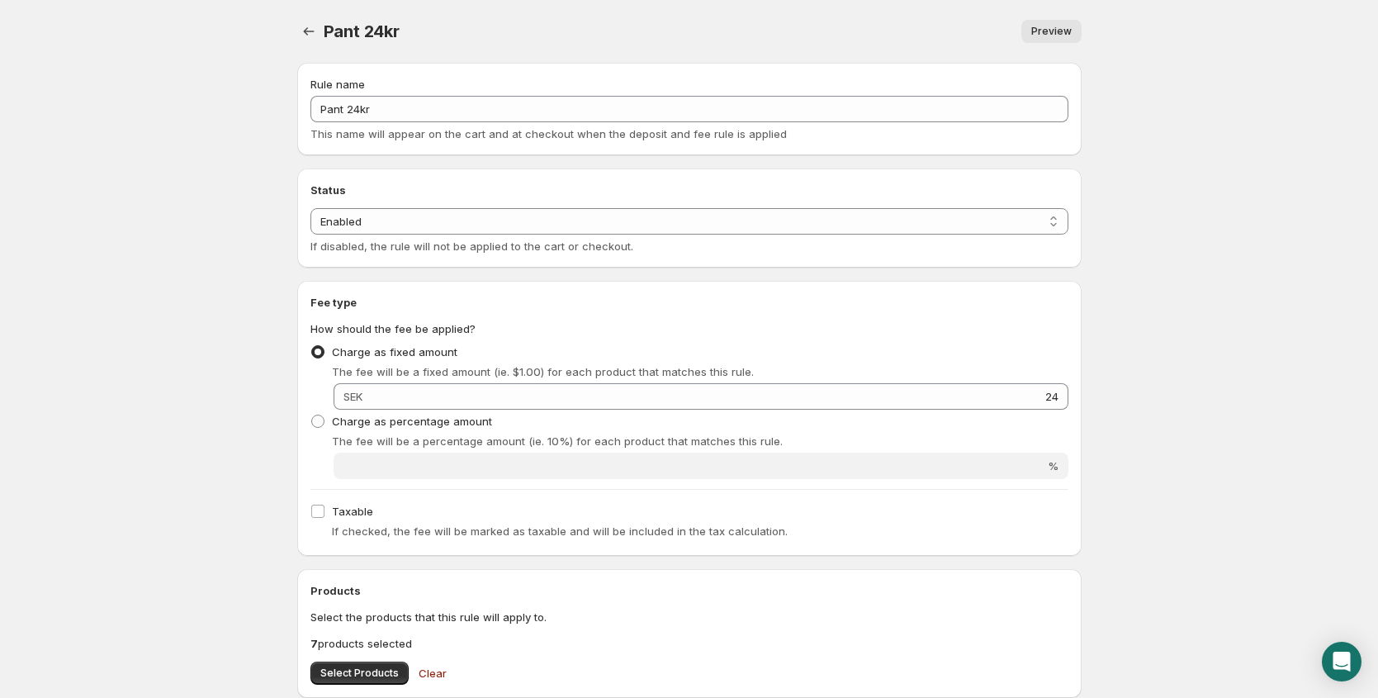
scroll to position [10, 0]
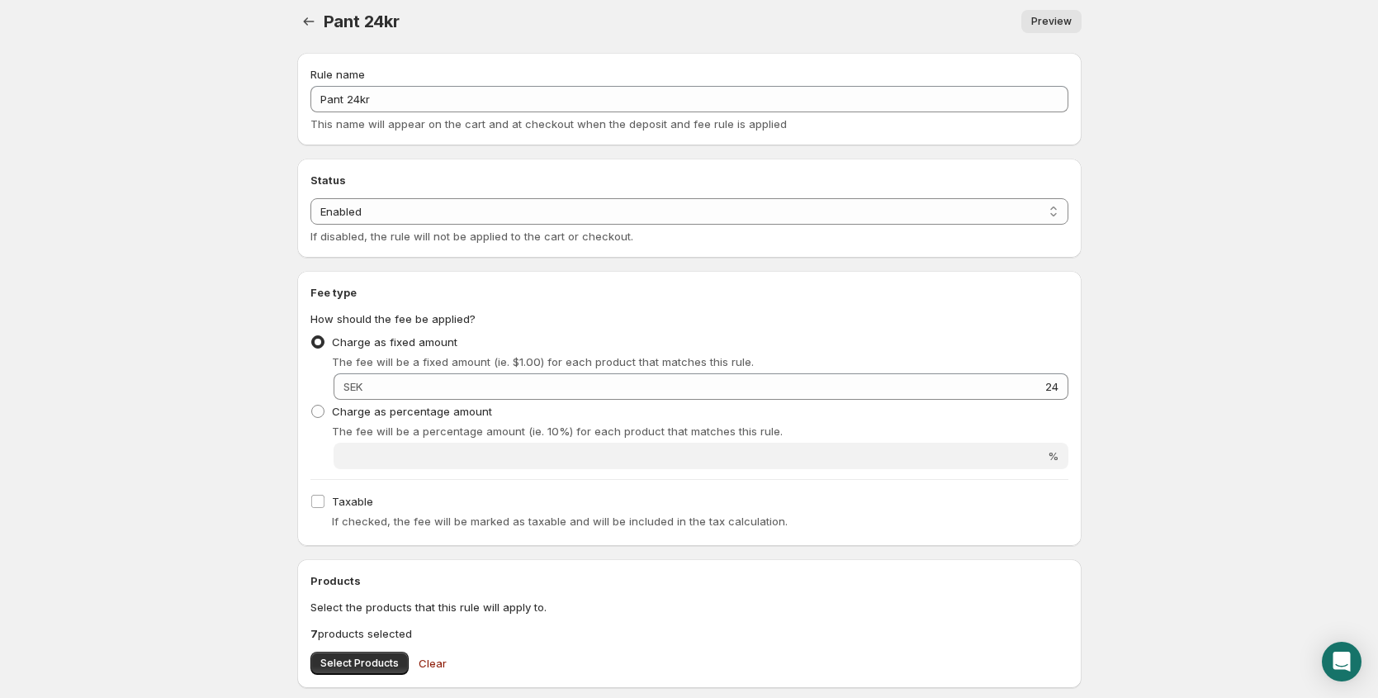
click at [429, 487] on div "Fee type How should the fee be applied? Charge as fixed amount The fee will be …" at bounding box center [689, 408] width 758 height 249
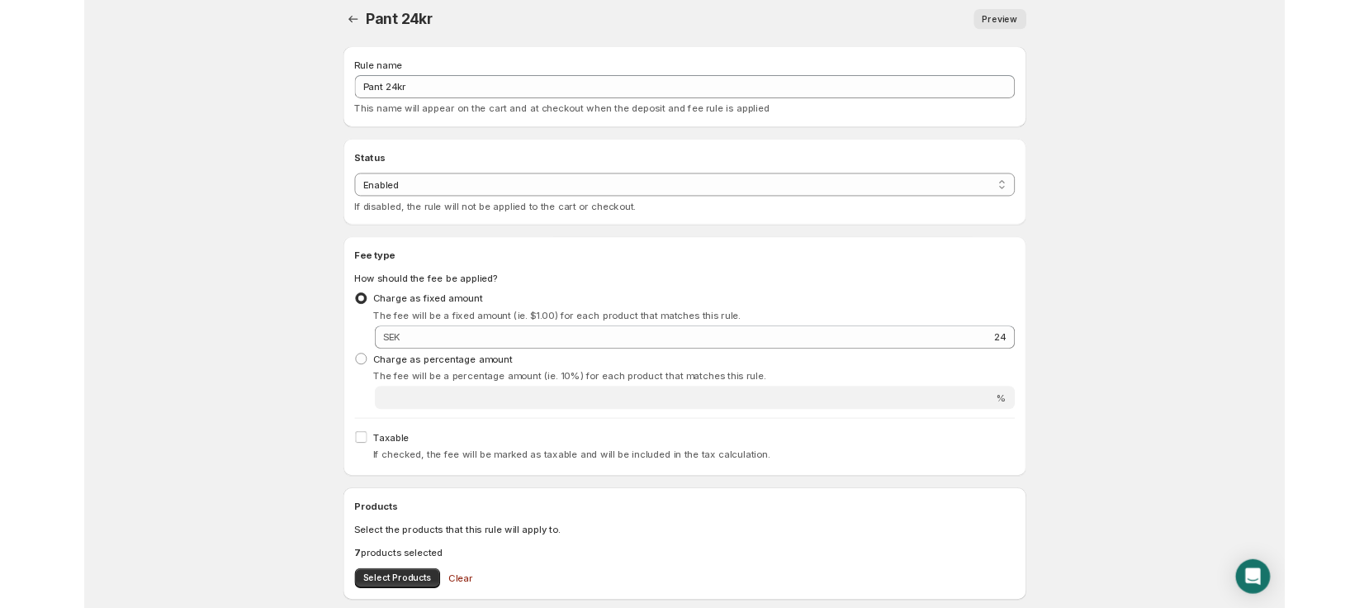
scroll to position [452, 0]
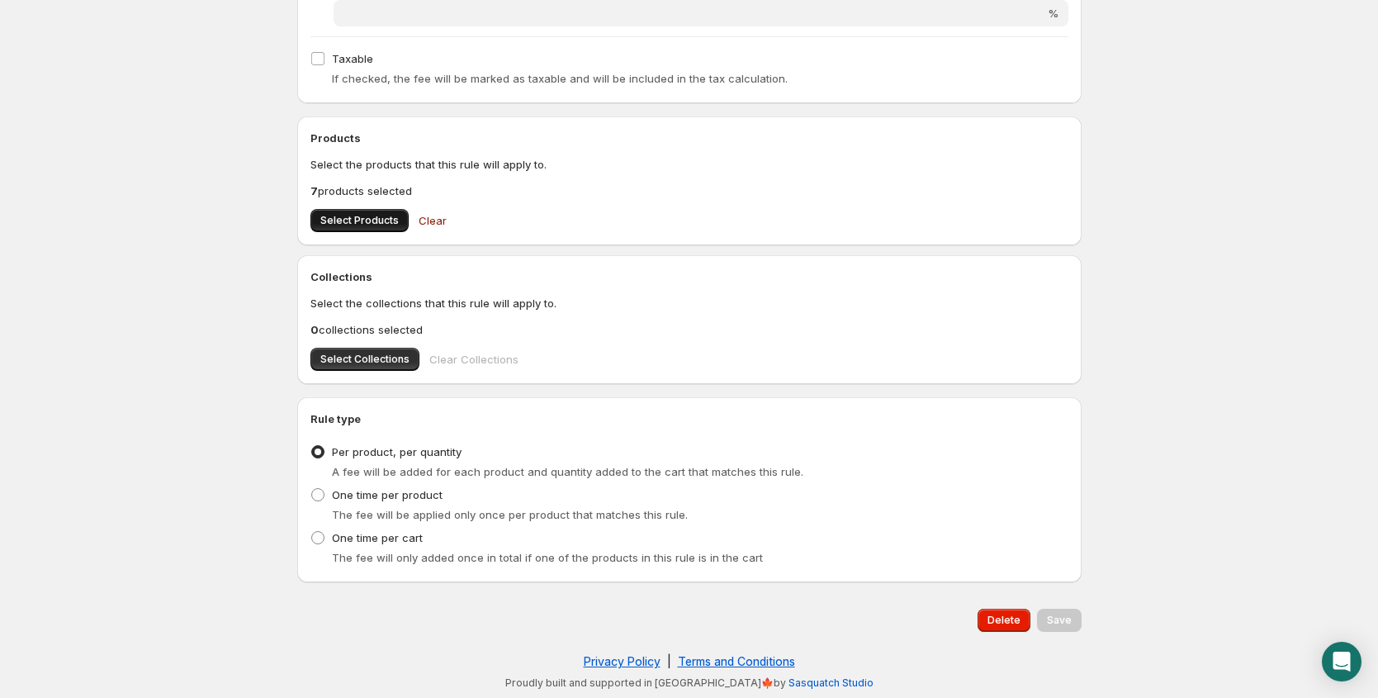
click at [352, 228] on button "Select Products" at bounding box center [359, 220] width 98 height 23
click at [440, 472] on span "A fee will be added for each product and quantity added to the cart that matche…" at bounding box center [567, 471] width 471 height 13
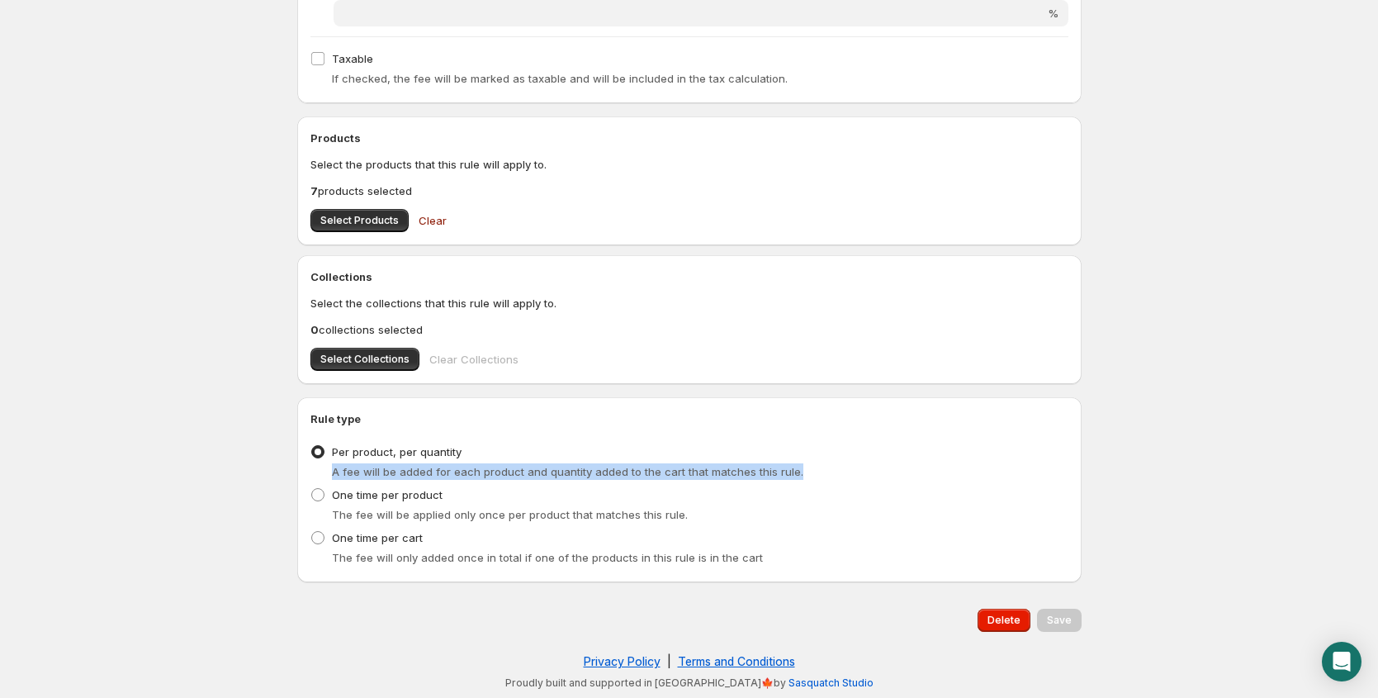
click at [440, 472] on span "A fee will be added for each product and quantity added to the cart that matche…" at bounding box center [567, 471] width 471 height 13
